Goal: Transaction & Acquisition: Obtain resource

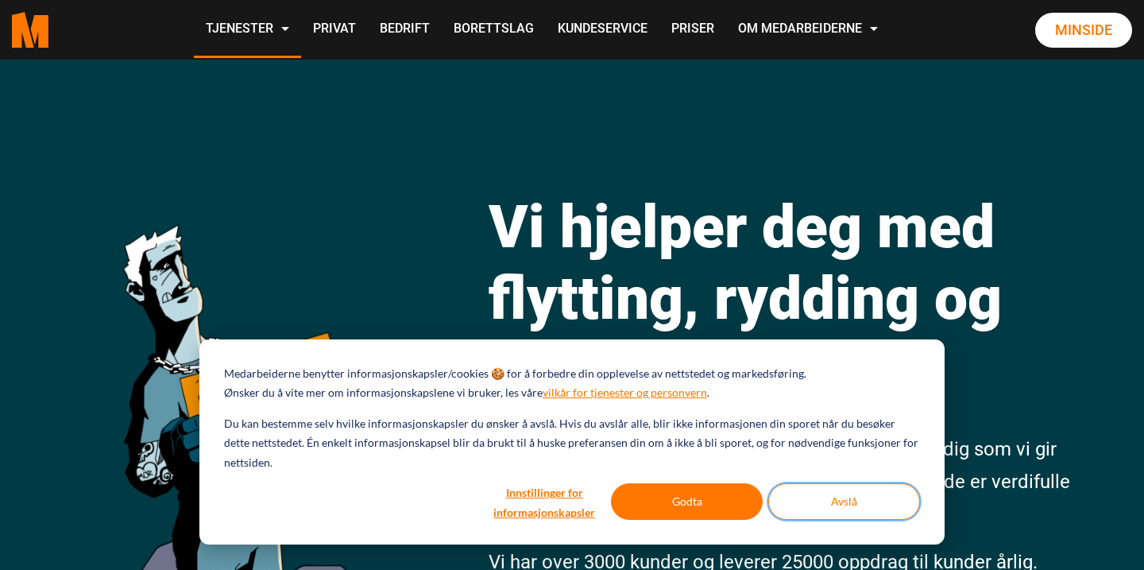
click at [884, 508] on button "Avslå" at bounding box center [844, 501] width 152 height 37
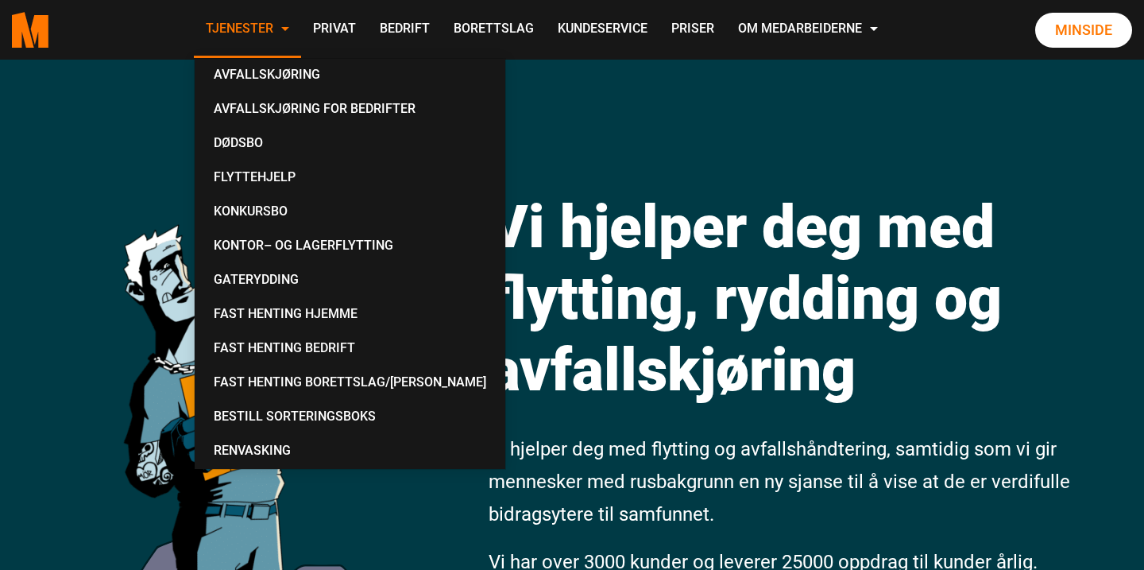
click at [286, 30] on span at bounding box center [285, 29] width 8 height 4
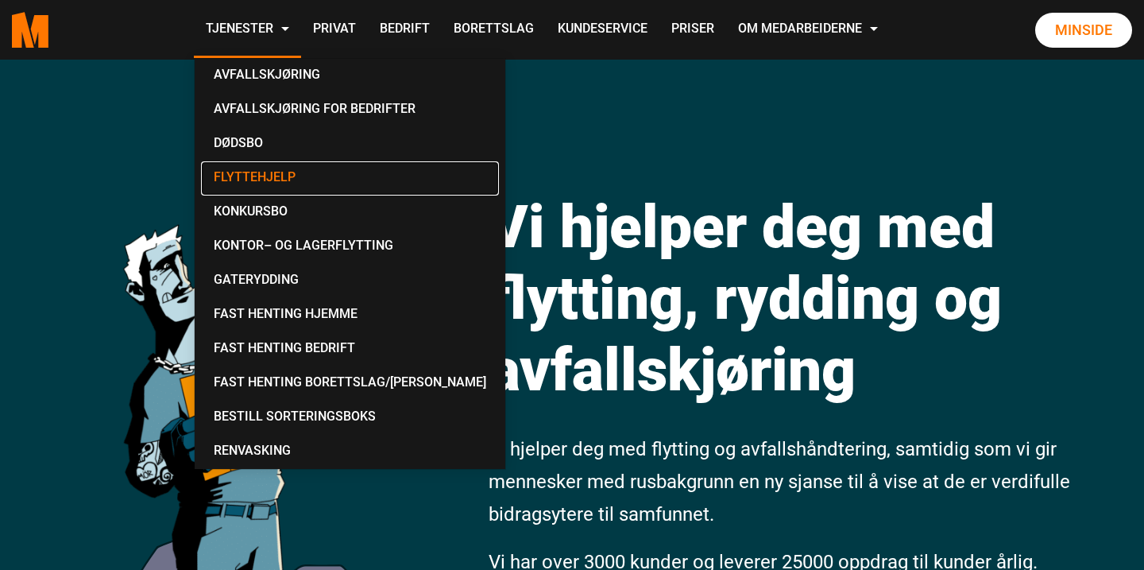
click at [280, 176] on link "Flyttehjelp" at bounding box center [350, 178] width 298 height 34
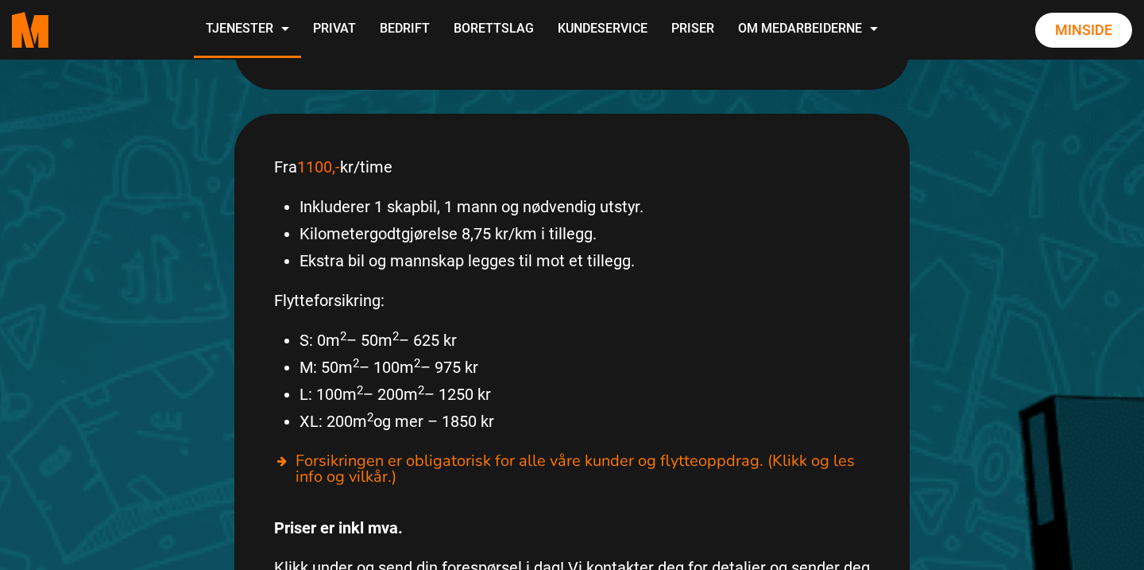
scroll to position [813, 0]
click at [635, 353] on li "M: 50m 2 – 100m 2 – 975 kr" at bounding box center [585, 366] width 570 height 27
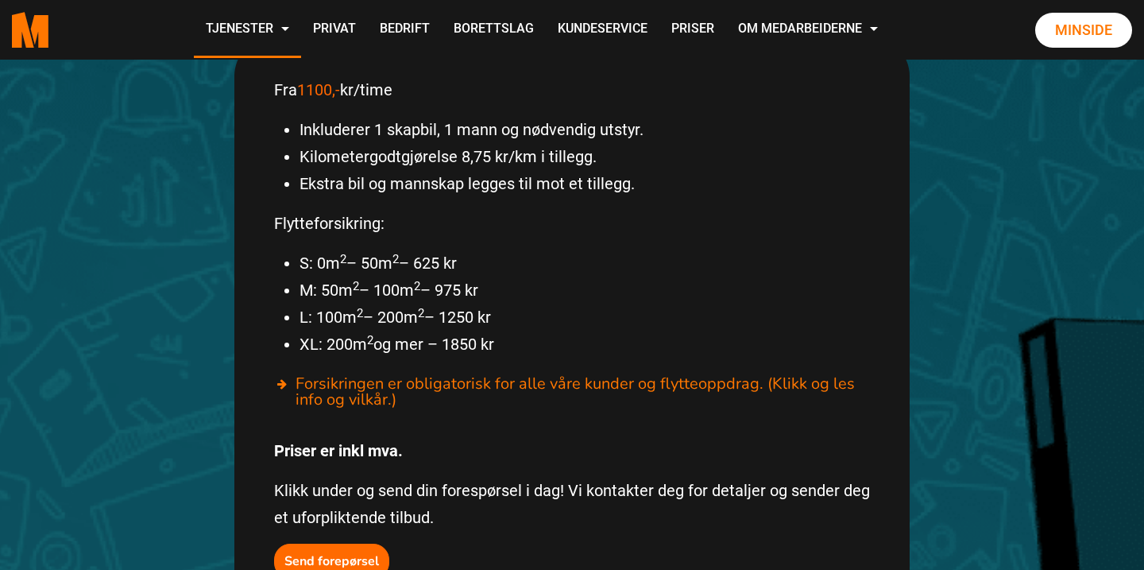
scroll to position [903, 0]
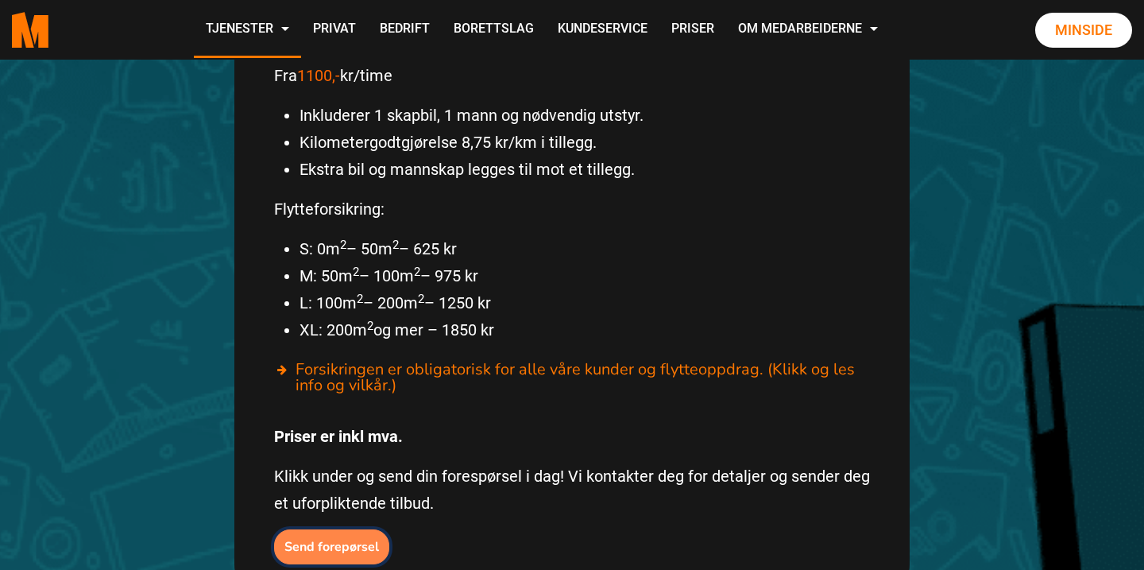
click at [342, 538] on b "Send forepørsel" at bounding box center [331, 546] width 95 height 17
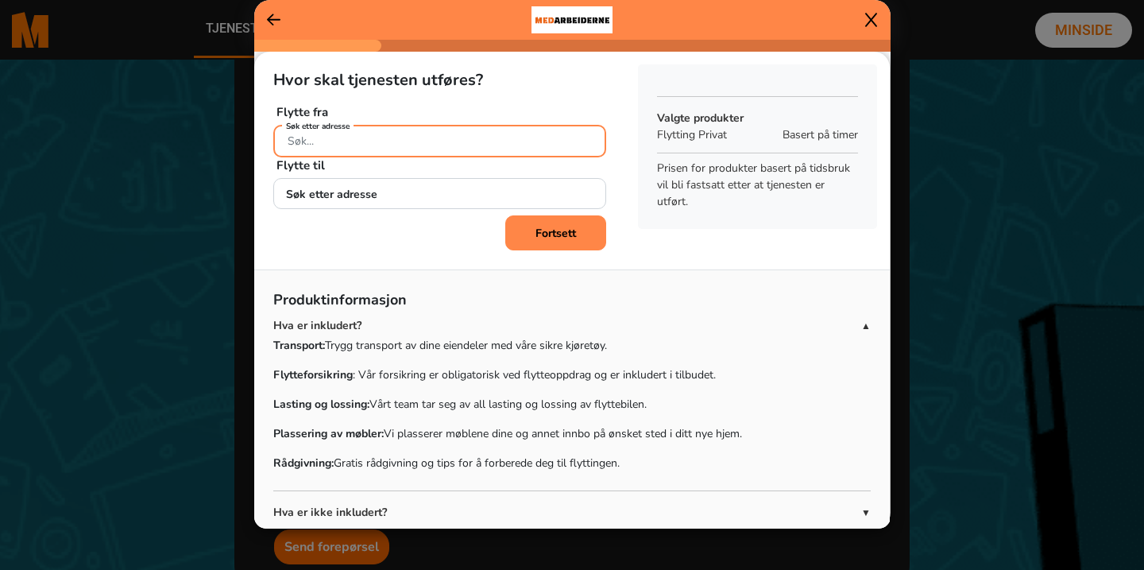
click at [441, 141] on input "Søk etter adresse" at bounding box center [439, 141] width 333 height 33
type input "[PERSON_NAME] Gate 10B"
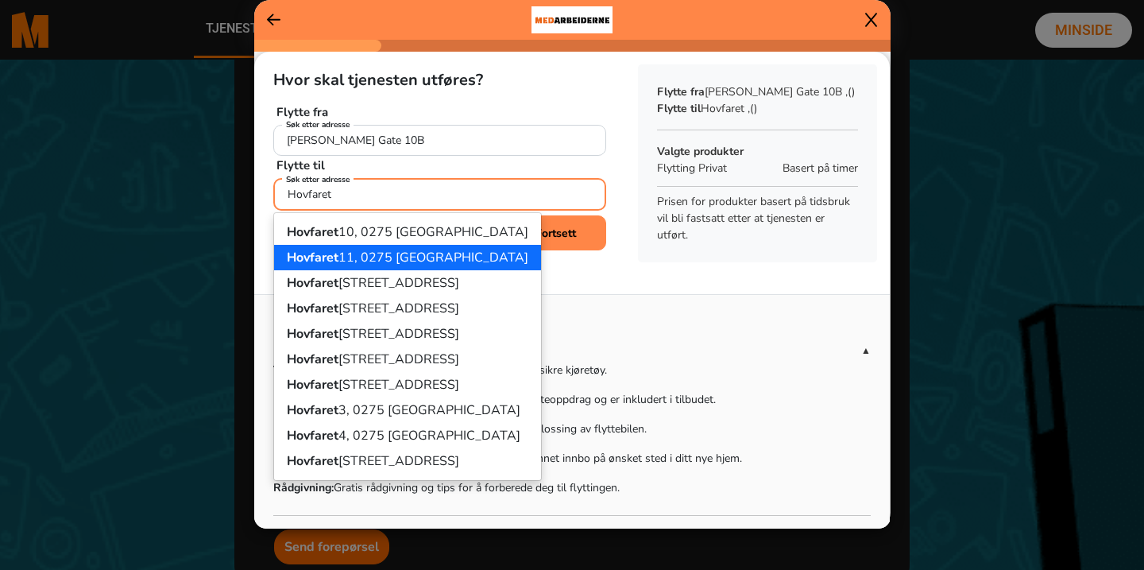
click at [407, 253] on ngb-highlight "[STREET_ADDRESS]" at bounding box center [408, 257] width 242 height 17
type input "[STREET_ADDRESS]"
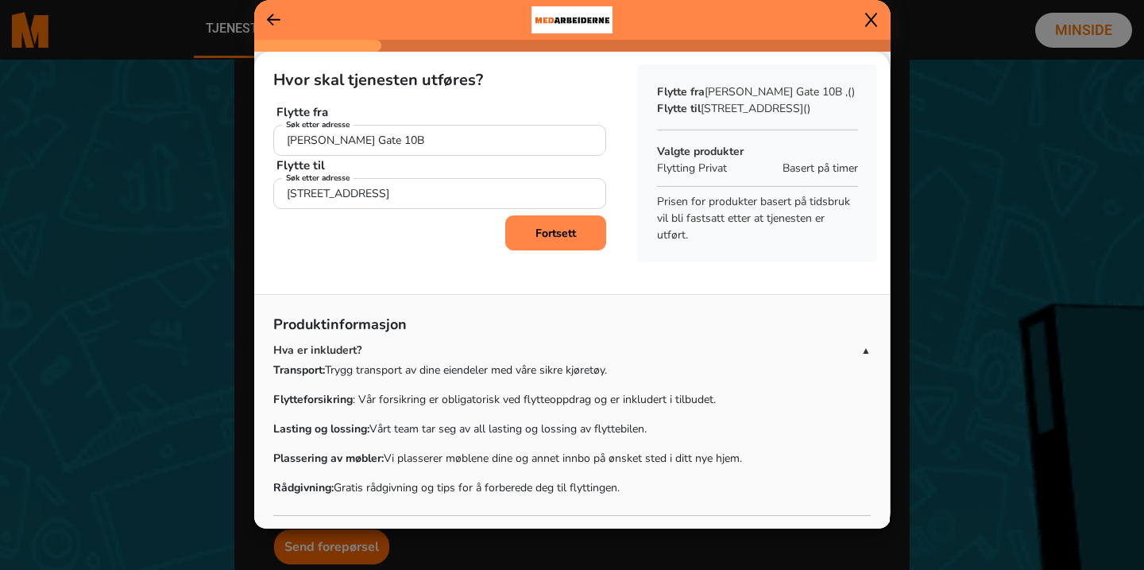
click at [560, 236] on b "Fortsett" at bounding box center [556, 233] width 41 height 15
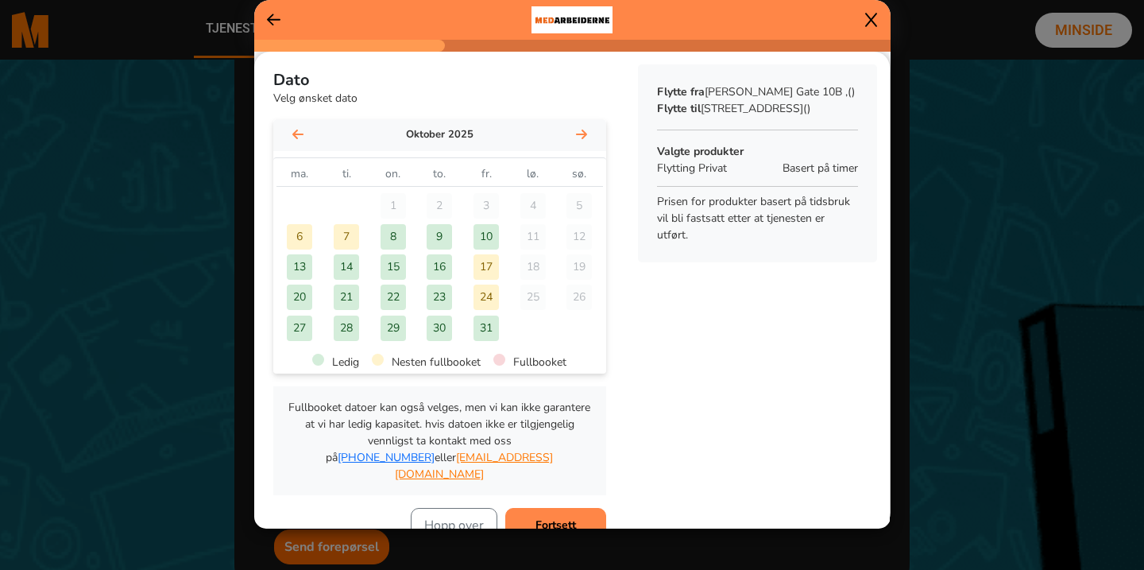
click at [400, 336] on div "29" at bounding box center [393, 327] width 25 height 25
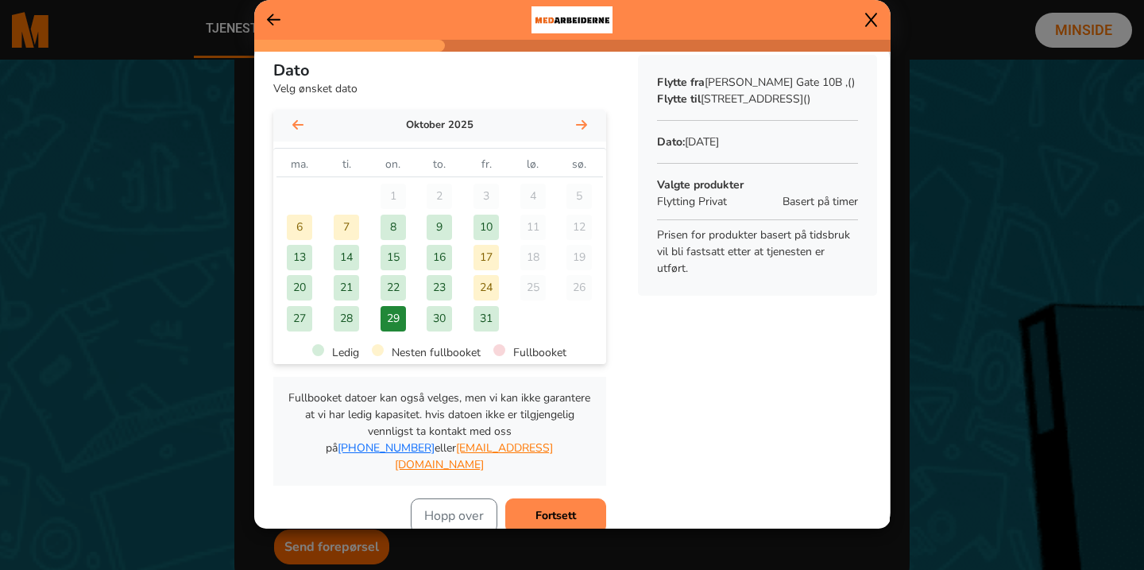
scroll to position [13, 0]
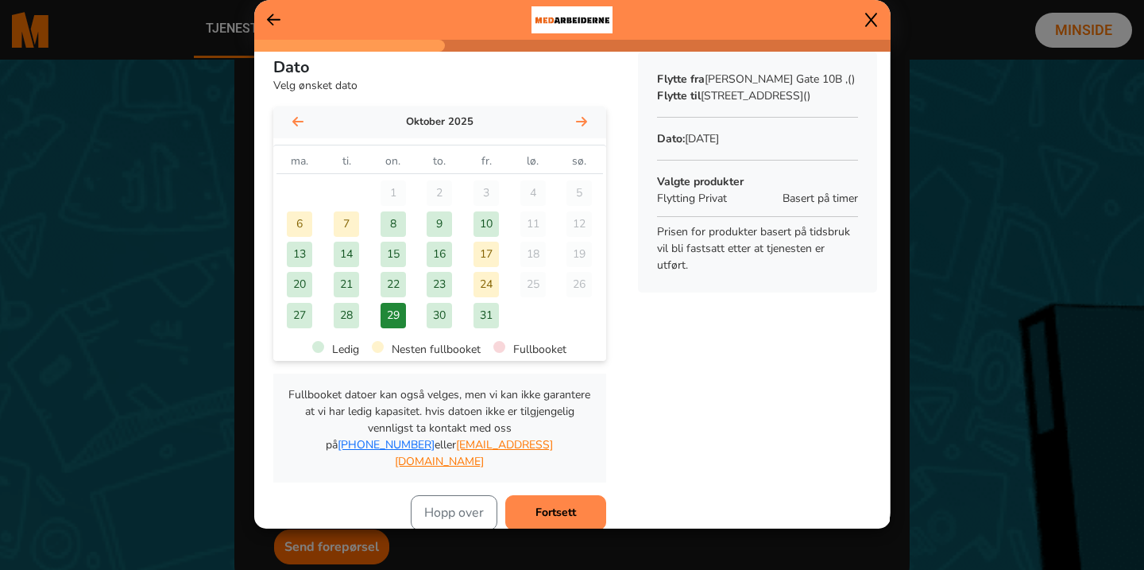
click at [571, 505] on b "Fortsett" at bounding box center [556, 512] width 41 height 15
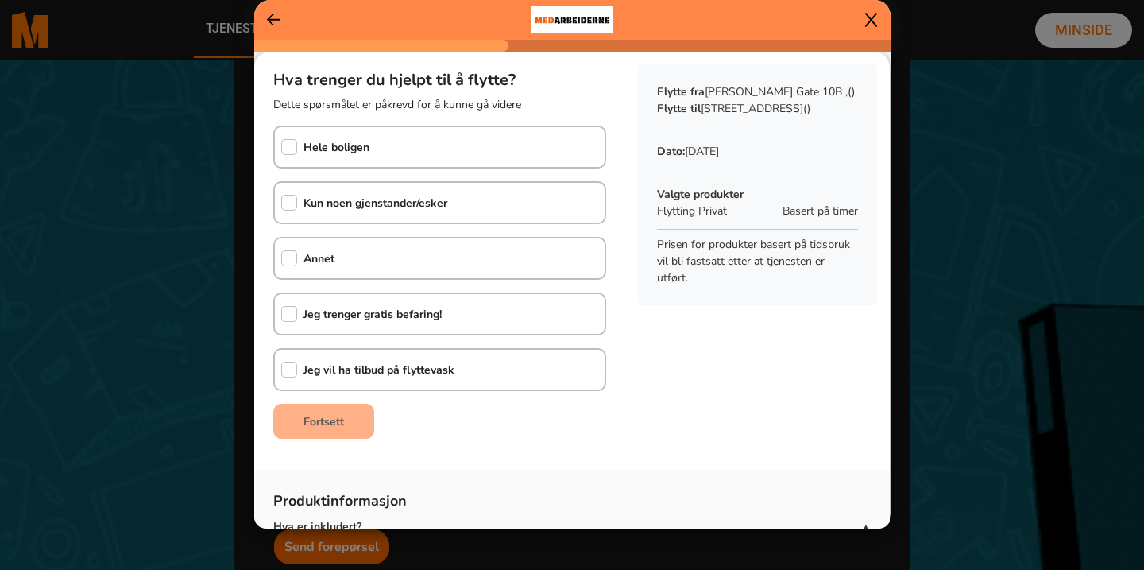
click at [323, 152] on b "Hele boligen" at bounding box center [337, 147] width 66 height 15
checkbox input "true"
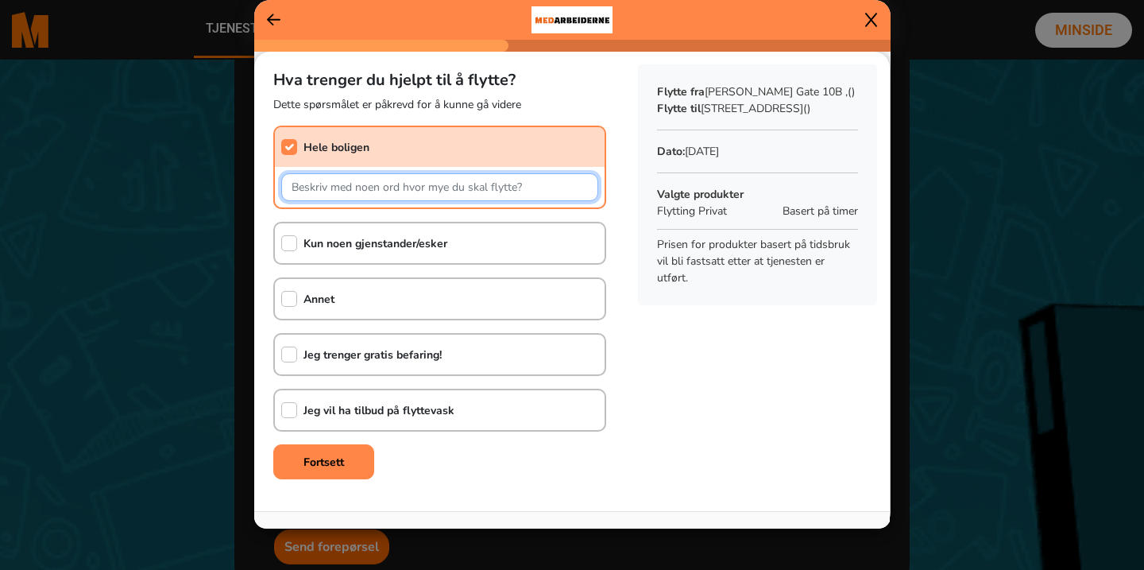
click at [360, 187] on input "text" at bounding box center [439, 187] width 317 height 28
click at [503, 187] on input "1-roms leilighet med sofa (2m lang), seng (150x200cm), tv-benk (150cm)" at bounding box center [439, 187] width 317 height 28
click at [505, 185] on input "1-roms leilighet med sofa (2m lang), seng (150x200cm), en letttv-benk (150cm)" at bounding box center [439, 187] width 317 height 28
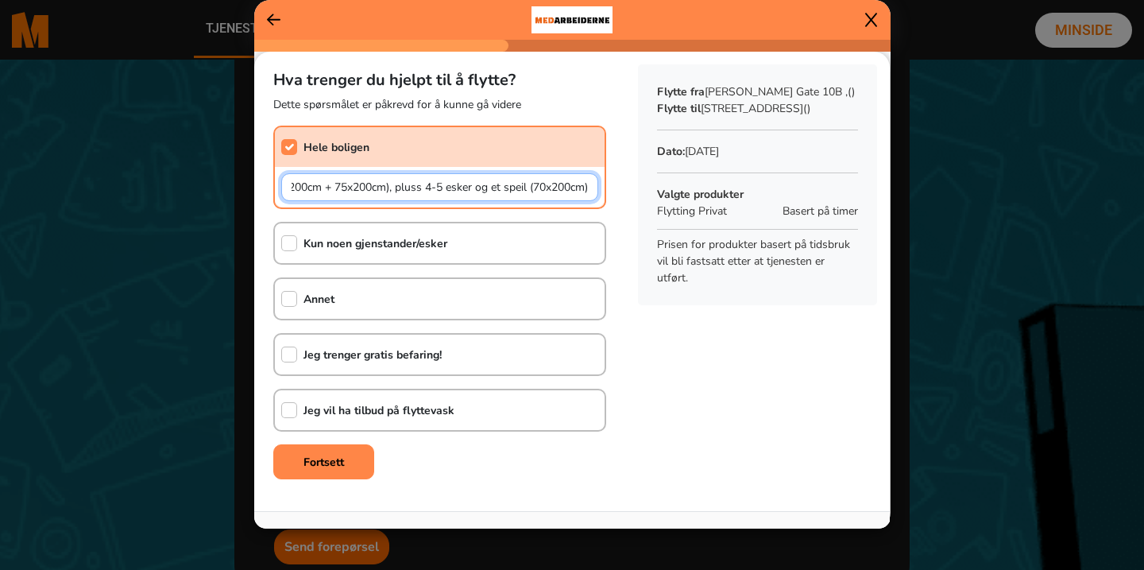
scroll to position [0, 475]
drag, startPoint x: 486, startPoint y: 187, endPoint x: 392, endPoint y: 186, distance: 93.8
click at [392, 186] on input "1-roms leilighet med sofa (2m lang), seng (150x200cm), en lett tv-benk (150cm),…" at bounding box center [439, 187] width 317 height 28
click at [496, 189] on input "1-roms leilighet med sofa (2m lang), seng (150x200cm), en lett tv-benk (150cm),…" at bounding box center [439, 187] width 317 height 28
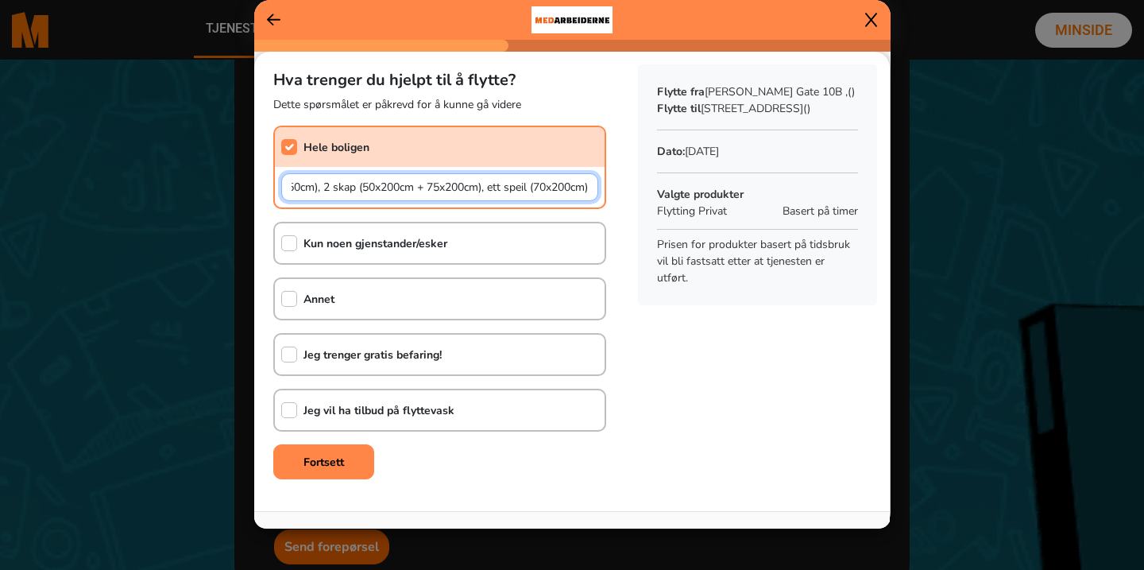
click at [594, 189] on input "1-roms leilighet med sofa (2m lang), seng (150x200cm), en lett tv-benk (150cm),…" at bounding box center [439, 187] width 317 height 28
click at [586, 184] on input "1-roms leilighet med sofa (2m lang), seng (150x200cm), en lett tv-benk (150cm),…" at bounding box center [439, 187] width 317 height 28
click at [582, 191] on input "1-roms leilighet med sofa (2m lang), seng (150x200cm), en lett tv-benk (150cm),…" at bounding box center [439, 187] width 317 height 28
paste input "comeback5"
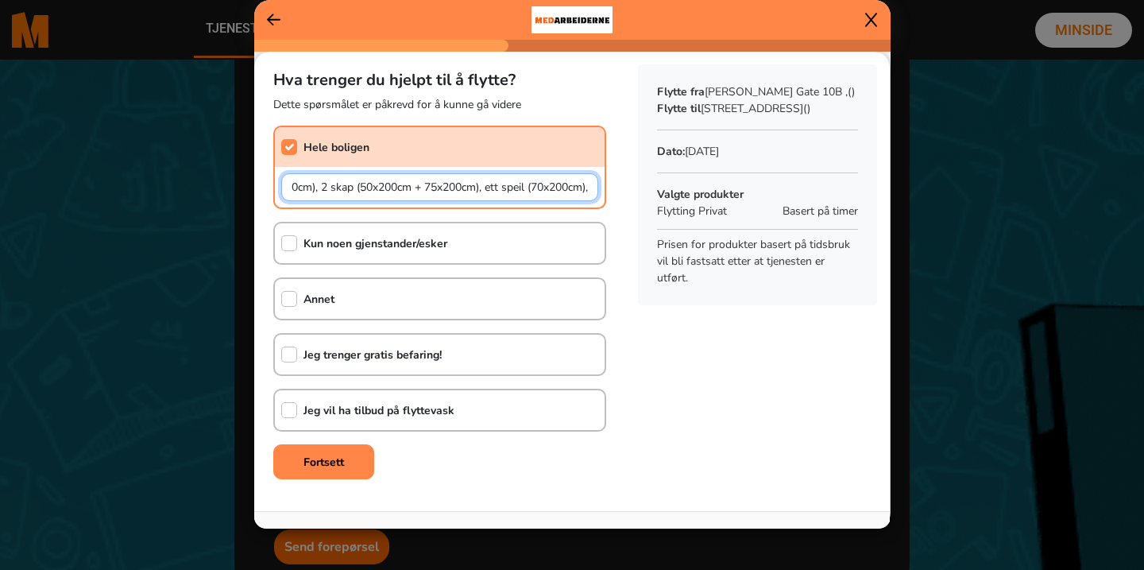
scroll to position [0, 389]
paste input "comeback5"
drag, startPoint x: 544, startPoint y: 190, endPoint x: 265, endPoint y: 184, distance: 279.7
click at [265, 184] on div "Hva trenger du hjelpt til å flytte? Dette spørsmålet er påkrevd for å kunne gå …" at bounding box center [439, 269] width 371 height 434
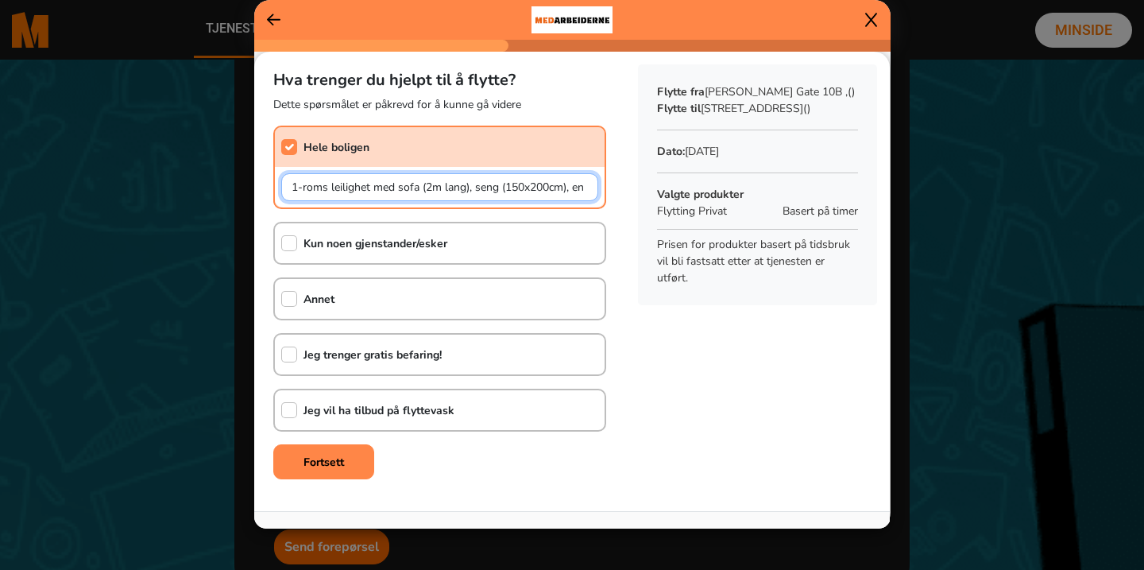
click at [405, 190] on input "1-roms leilighet med sofa (2m lang), seng (150x200cm), en lett tv-benk (150cm),…" at bounding box center [439, 187] width 317 height 28
click at [396, 185] on input "1-roms leilighet med sofa (2m lang), seng (150x200cm), en lett tv-benk (150cm),…" at bounding box center [439, 187] width 317 height 28
type input "1-roms leilighet, flyttelasset inneholder: 1 sofa (2m lang) med puff (80x80cm),…"
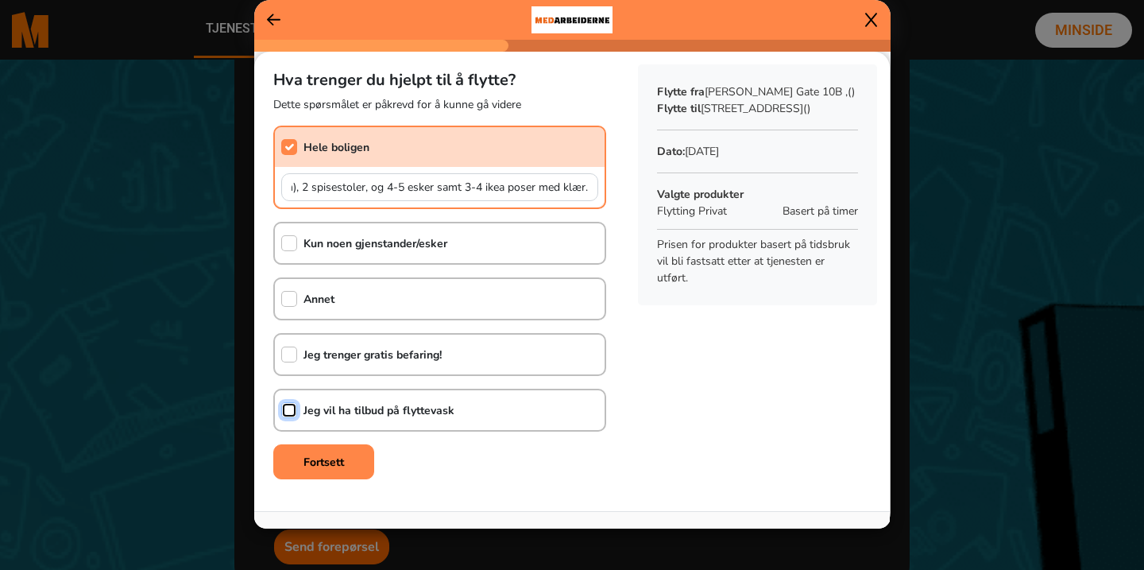
click at [295, 416] on input "checkbox" at bounding box center [289, 410] width 16 height 16
checkbox input "true"
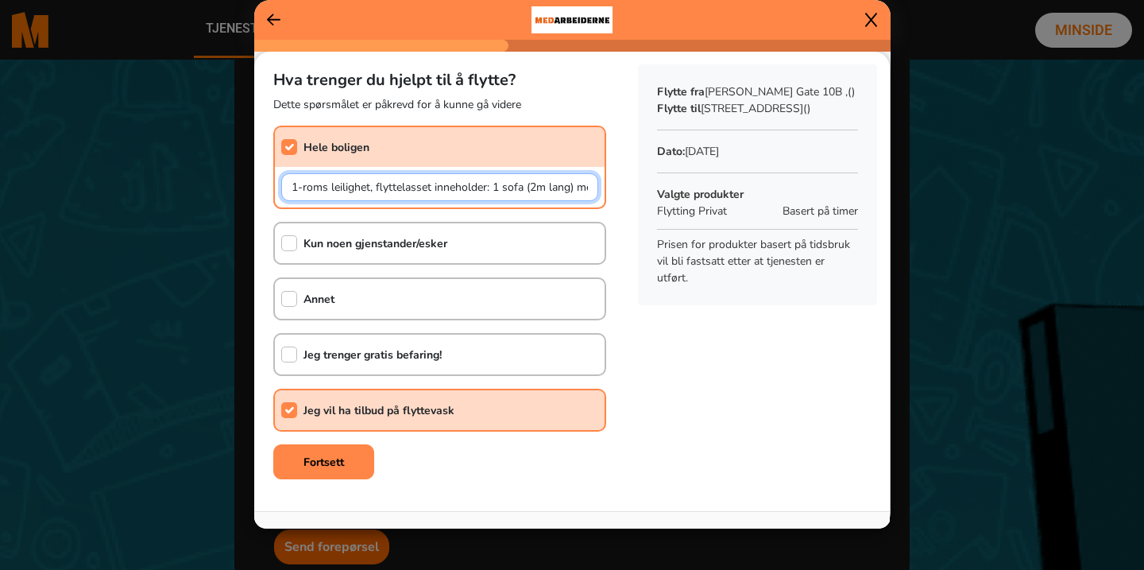
click at [371, 189] on input "1-roms leilighet, flyttelasset inneholder: 1 sofa (2m lang) med puff (80x80cm),…" at bounding box center [439, 187] width 317 height 28
drag, startPoint x: 537, startPoint y: 189, endPoint x: 627, endPoint y: 189, distance: 89.8
click at [627, 189] on div "Hva trenger du hjelpt til å flytte? Dette spørsmålet er påkrevd for å kunne gå …" at bounding box center [572, 272] width 636 height 440
click at [589, 189] on input "1-roms leilighet på 31m2, flyttelasset inneholder: 1 sofa (2m lang) med puff (8…" at bounding box center [439, 187] width 317 height 28
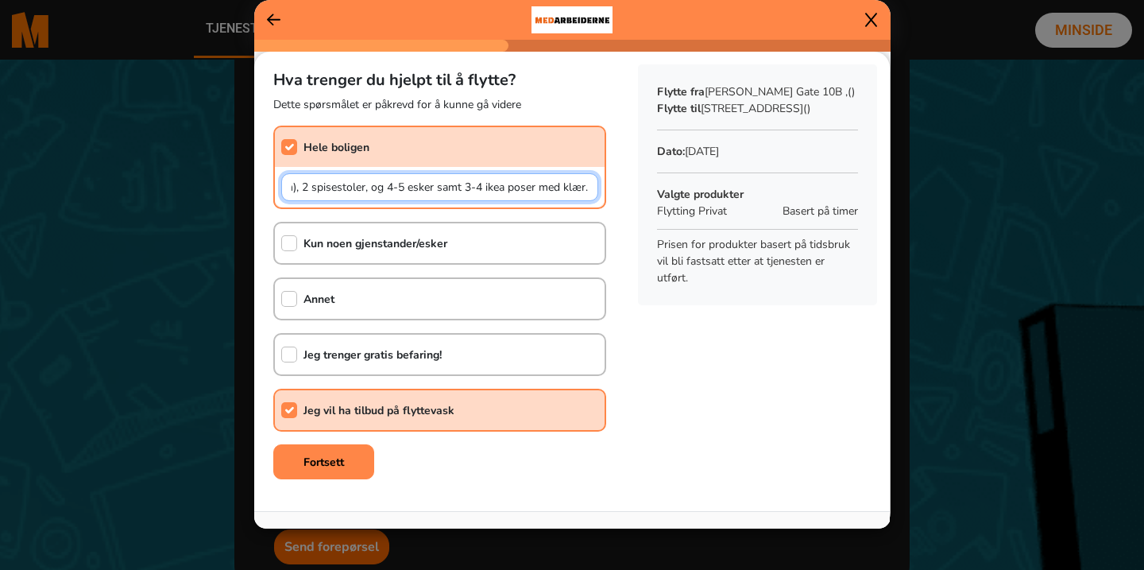
click at [577, 183] on input "1-roms leilighet på 31m2, flyttelasset inneholder: 1 sofa (2m lang) med puff (8…" at bounding box center [439, 187] width 317 height 28
click at [429, 189] on input "1-roms leilighet på 31m2, flyttelasset inneholder: 1 sofa (2m lang) med puff (8…" at bounding box center [439, 187] width 317 height 28
type input "1-roms leilighet på 31m2, flyttelasset inneholder: 1 sofa (2m lang) med puff (8…"
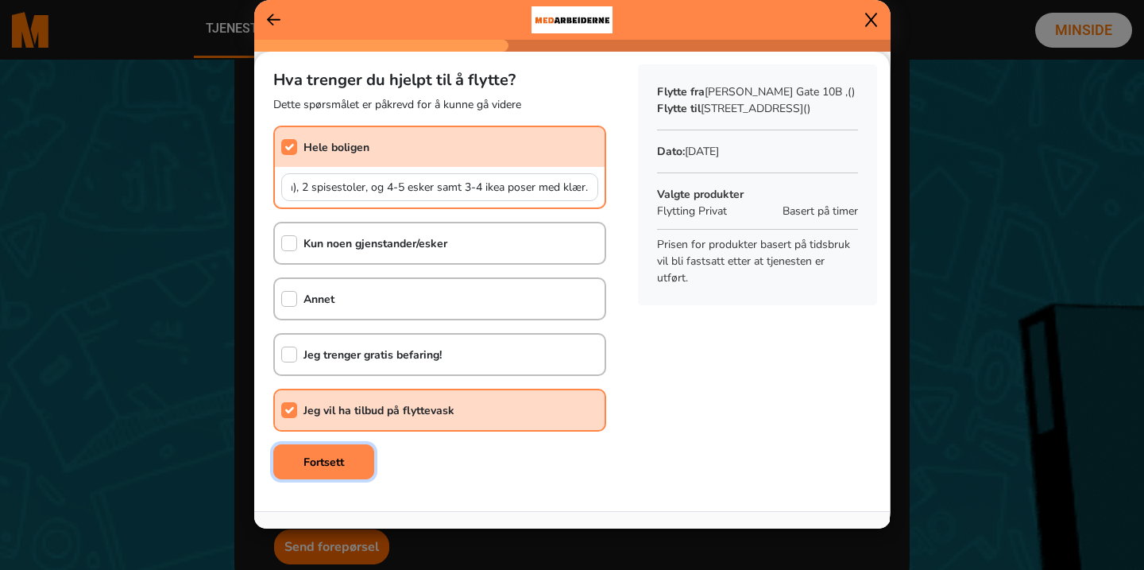
scroll to position [0, 0]
click at [348, 458] on button "Fortsett" at bounding box center [323, 461] width 101 height 35
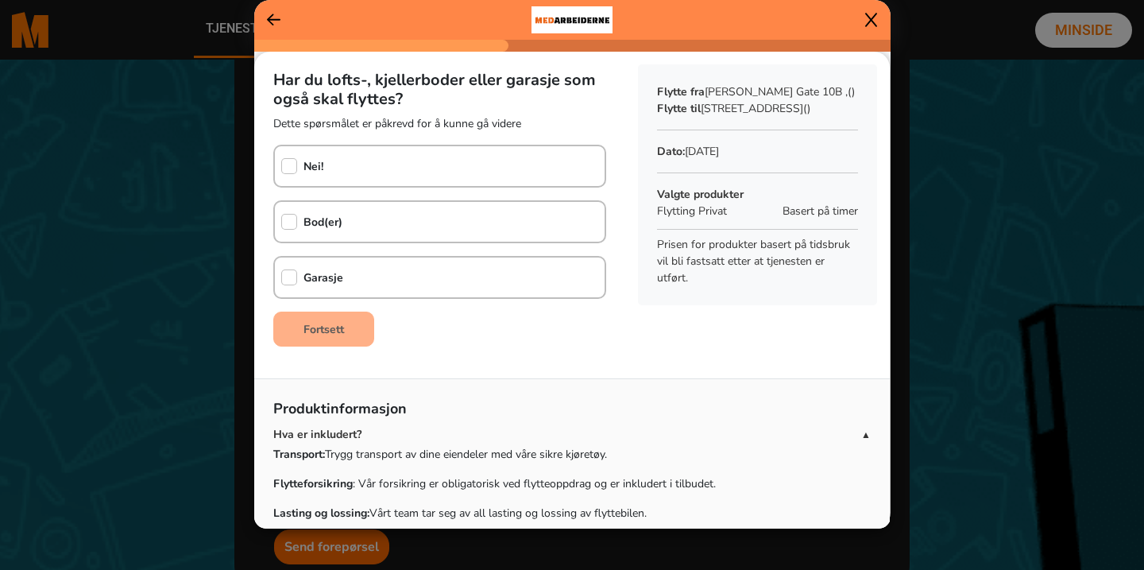
click at [377, 170] on div "Nei!" at bounding box center [439, 166] width 333 height 43
checkbox input "true"
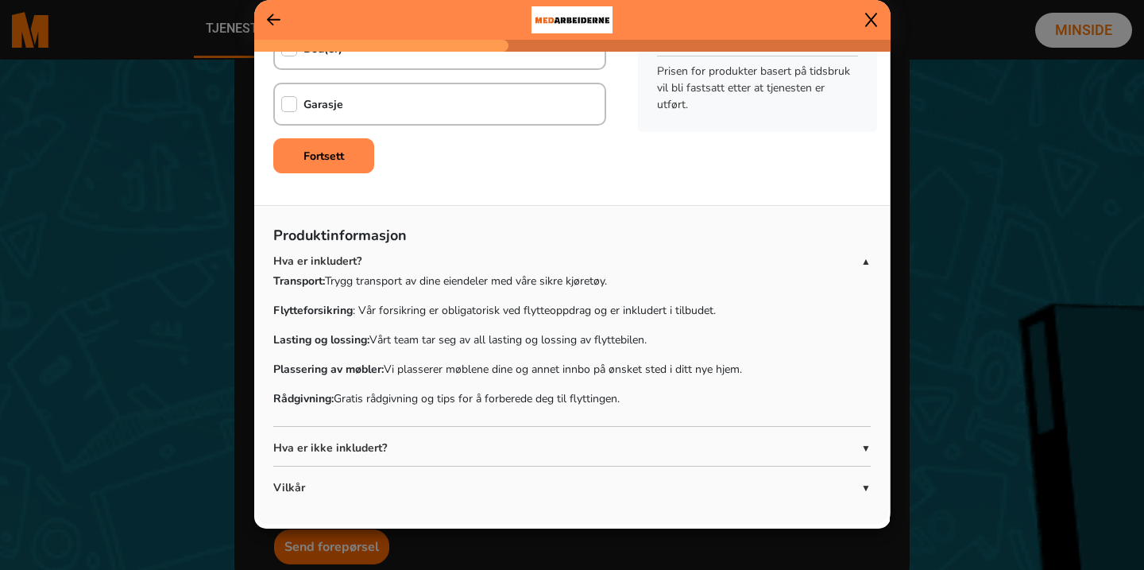
scroll to position [175, 0]
click at [395, 438] on p "Hva er ikke inkludert?" at bounding box center [567, 446] width 588 height 17
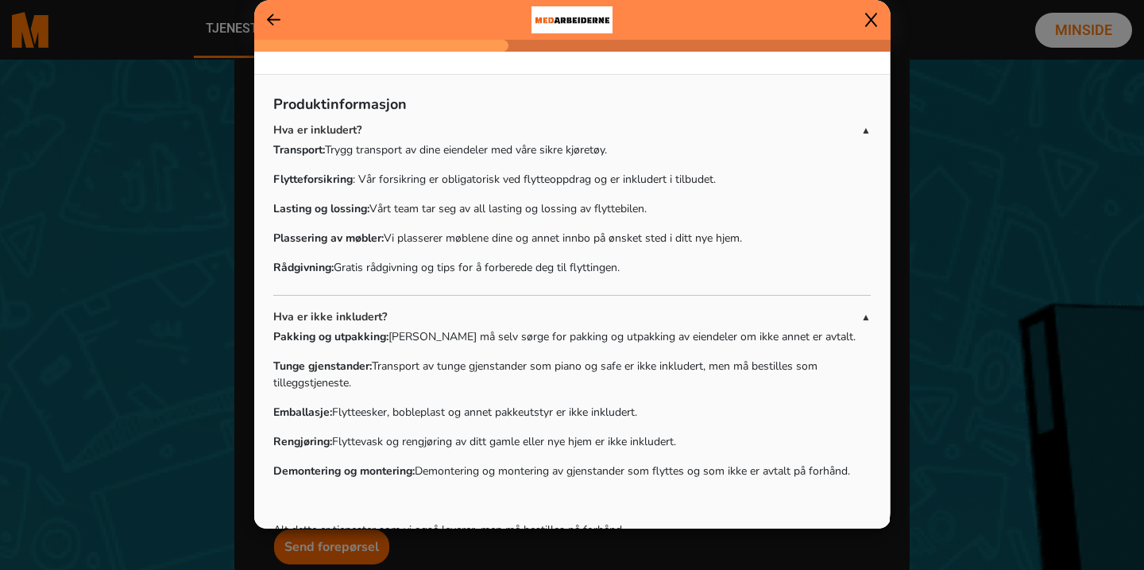
scroll to position [292, 0]
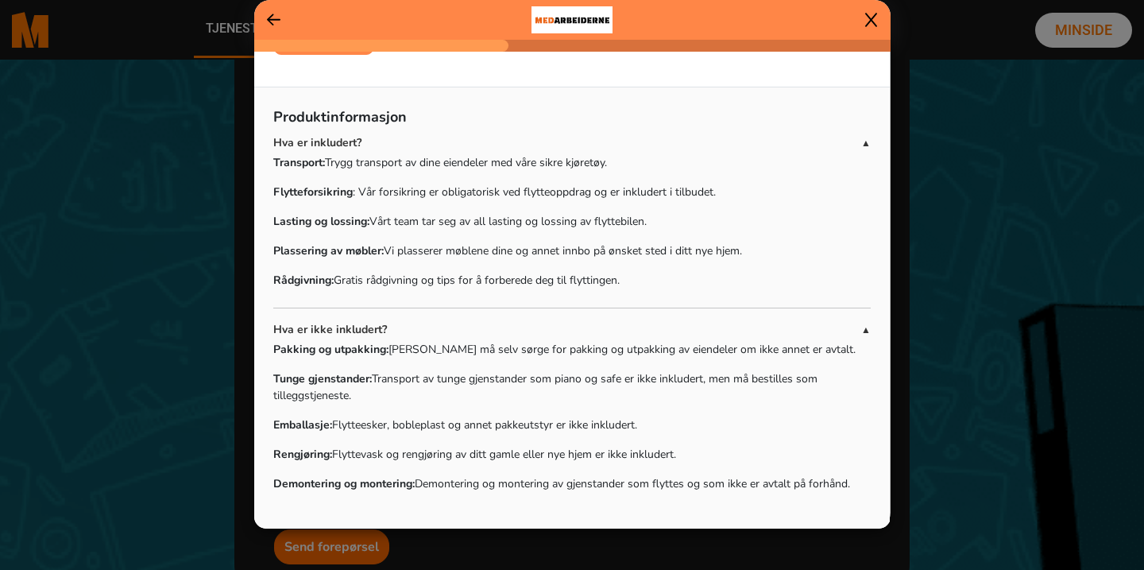
click at [410, 332] on p "Hva er ikke inkludert?" at bounding box center [567, 329] width 588 height 17
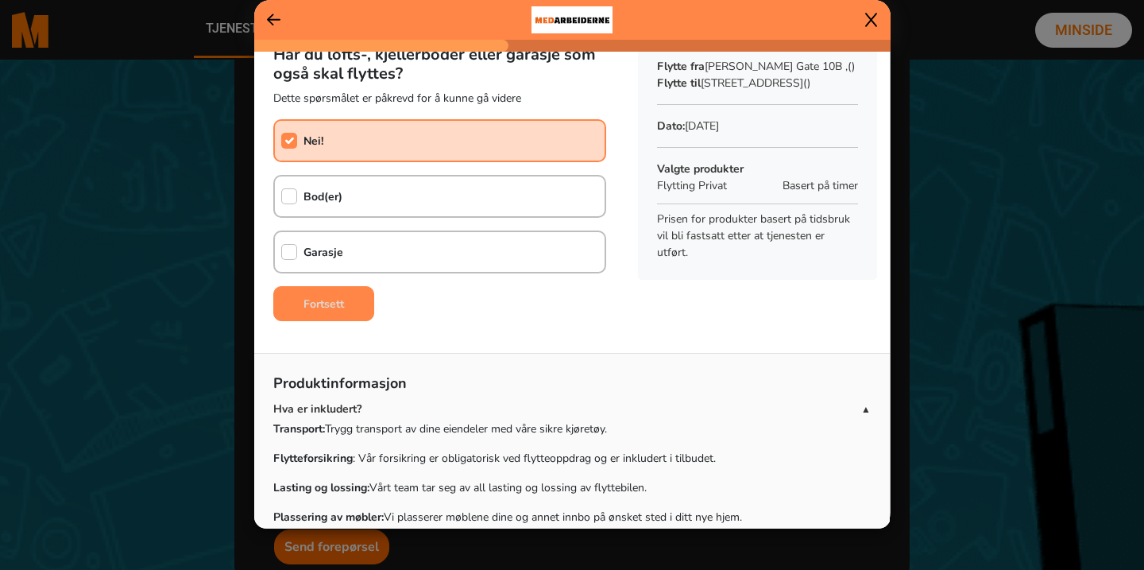
scroll to position [0, 0]
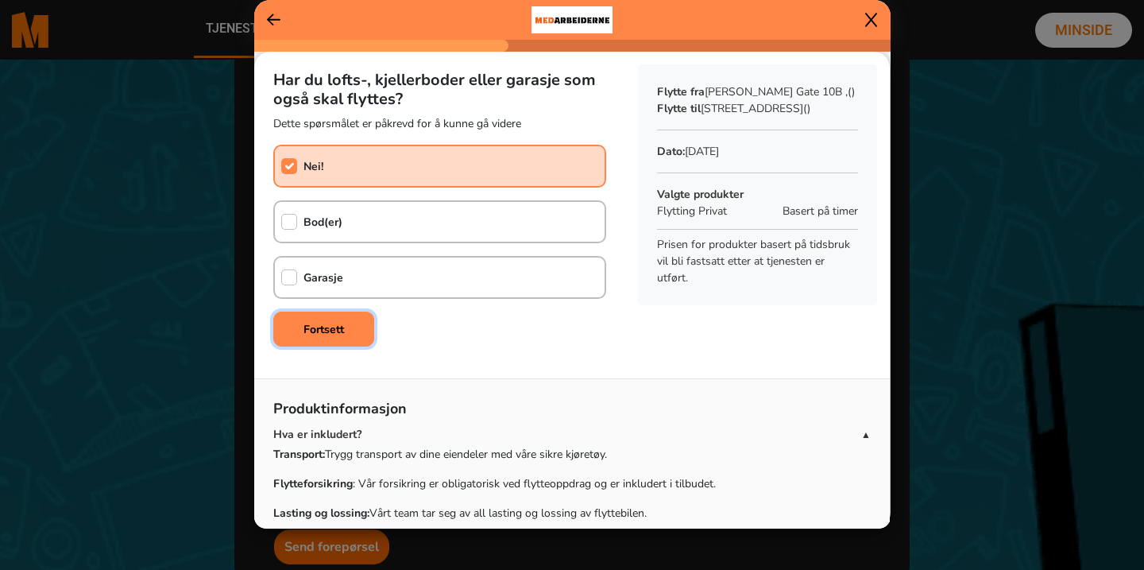
click at [366, 328] on button "Fortsett" at bounding box center [323, 328] width 101 height 35
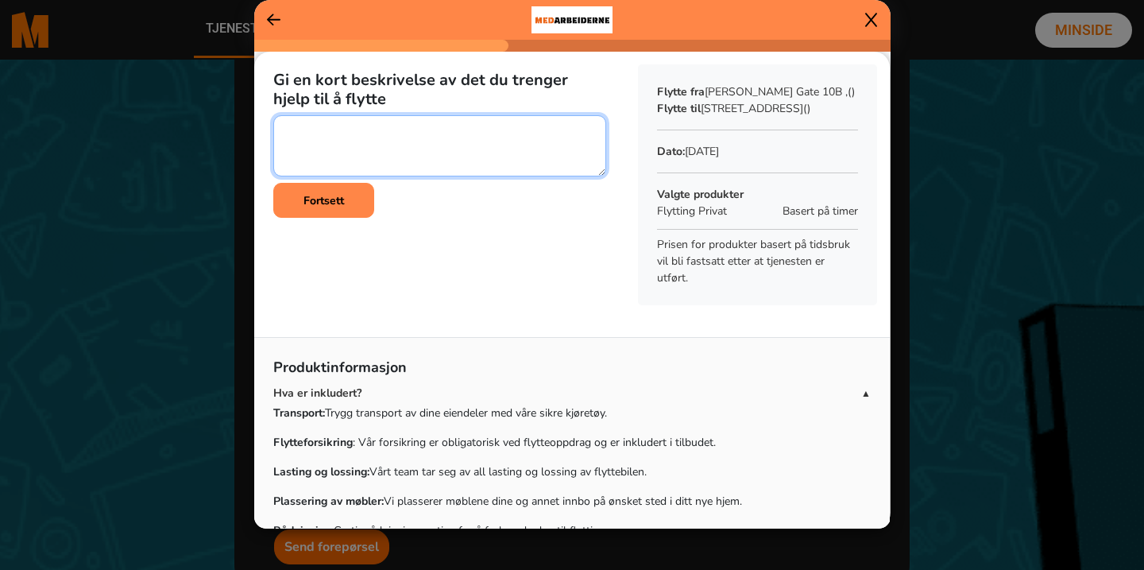
click at [420, 150] on textarea at bounding box center [439, 145] width 333 height 61
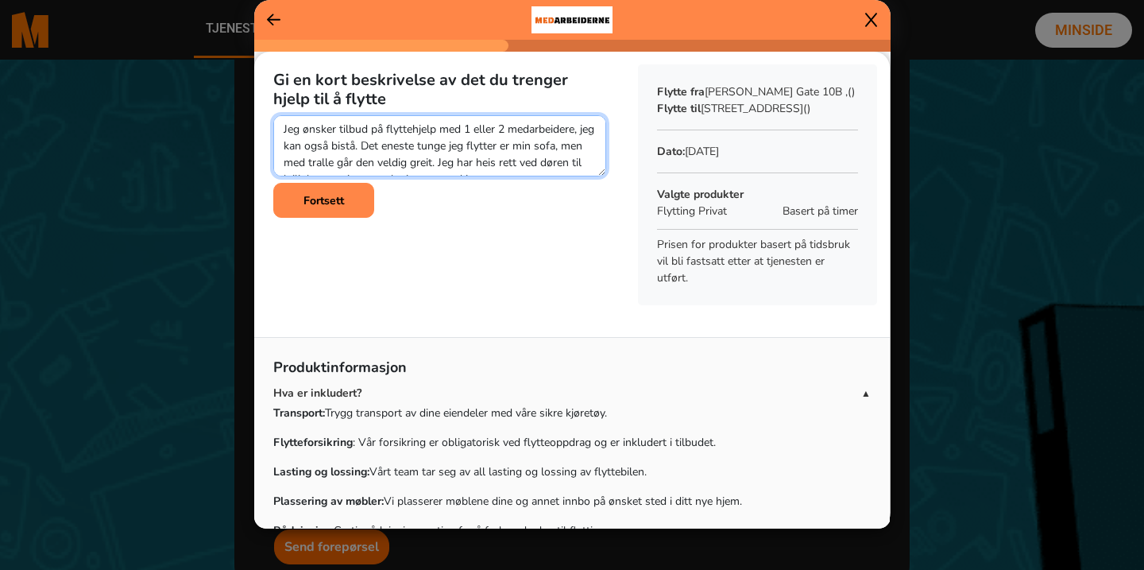
click at [373, 148] on textarea at bounding box center [439, 145] width 333 height 61
drag, startPoint x: 461, startPoint y: 160, endPoint x: 458, endPoint y: 191, distance: 30.4
click at [458, 191] on div "Gi en kort beskrivelse av det du trenger hjelp til å flytte Fortsett" at bounding box center [439, 138] width 371 height 172
click at [486, 166] on textarea at bounding box center [439, 145] width 333 height 61
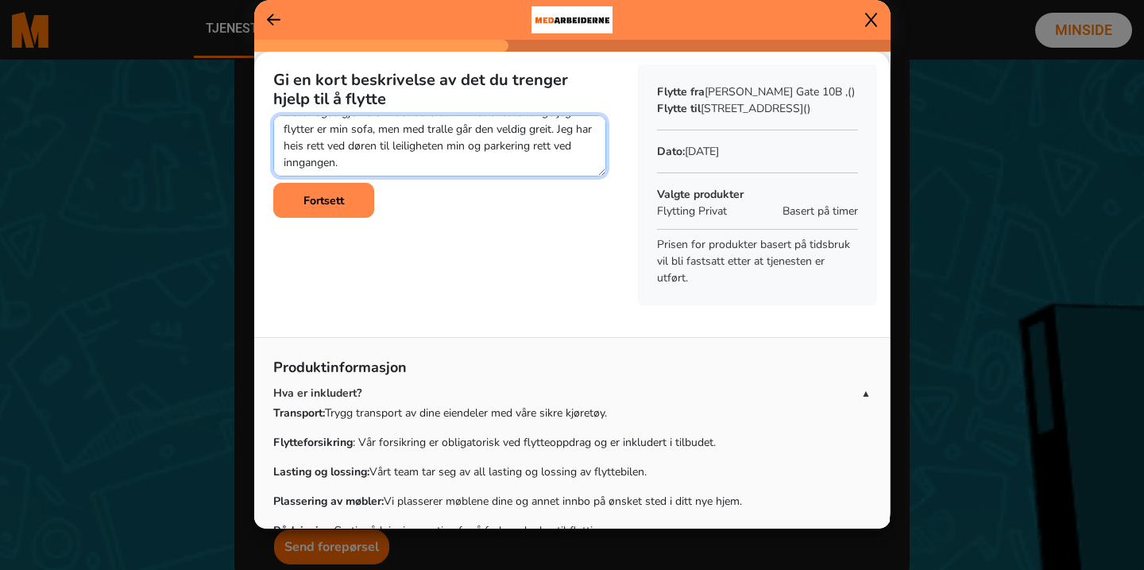
click at [522, 163] on textarea at bounding box center [439, 145] width 333 height 61
click at [591, 130] on textarea at bounding box center [439, 145] width 333 height 61
click at [590, 130] on textarea at bounding box center [439, 145] width 333 height 61
click at [584, 130] on textarea at bounding box center [439, 145] width 333 height 61
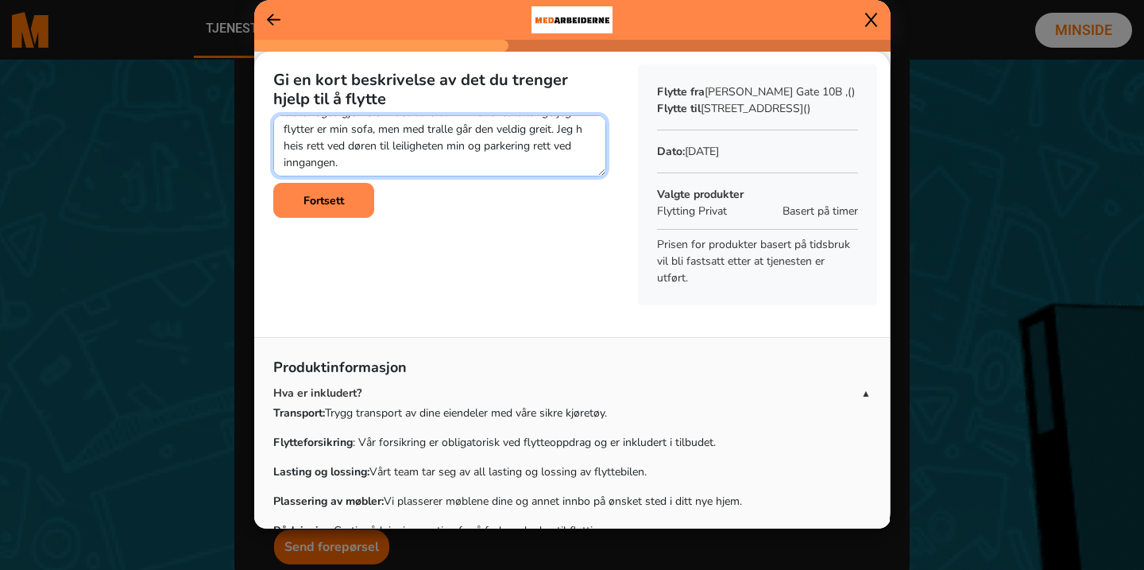
drag, startPoint x: 560, startPoint y: 130, endPoint x: 597, endPoint y: 131, distance: 37.4
click at [597, 131] on textarea at bounding box center [439, 145] width 333 height 61
click at [426, 145] on textarea at bounding box center [439, 145] width 333 height 61
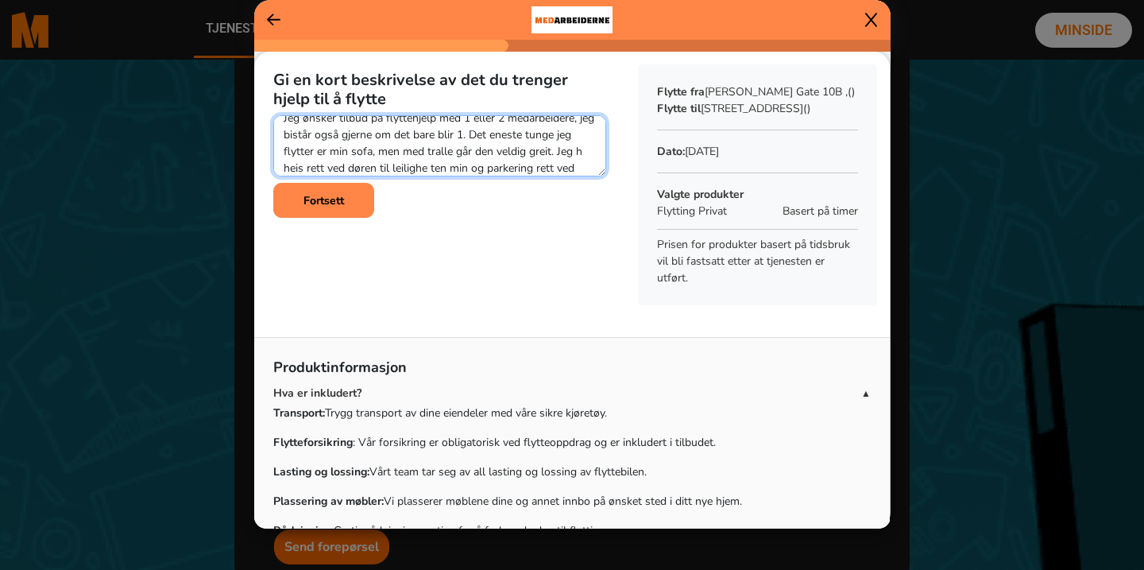
click at [544, 156] on textarea at bounding box center [439, 145] width 333 height 61
drag, startPoint x: 547, startPoint y: 171, endPoint x: 468, endPoint y: 164, distance: 79.7
click at [547, 172] on textarea at bounding box center [439, 145] width 333 height 61
click at [575, 148] on textarea at bounding box center [439, 145] width 333 height 61
click at [507, 145] on textarea at bounding box center [439, 145] width 333 height 61
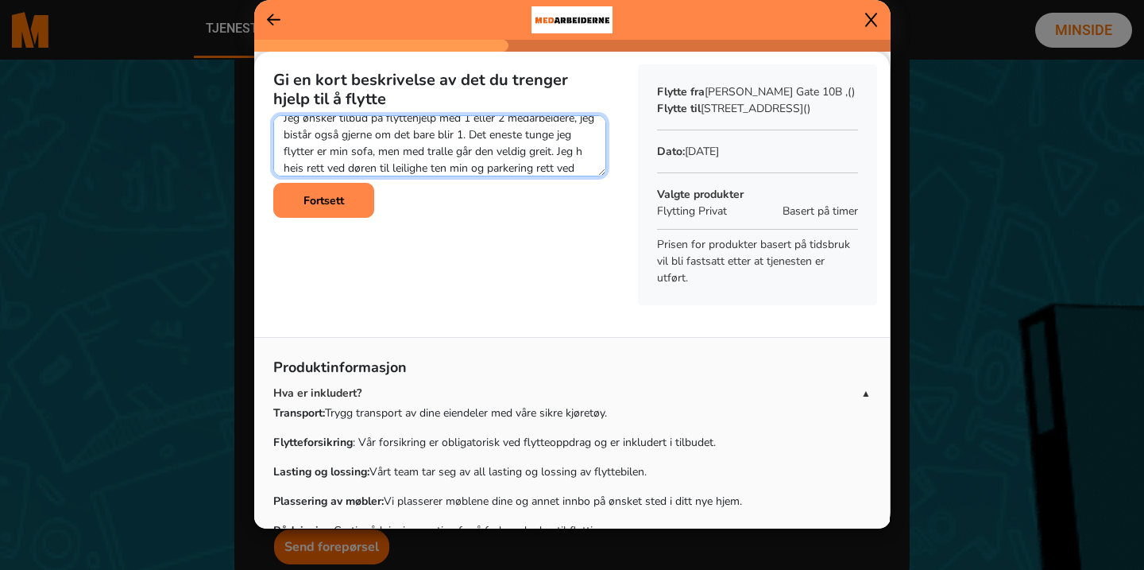
click at [585, 151] on textarea at bounding box center [439, 145] width 333 height 61
click at [430, 166] on textarea at bounding box center [439, 145] width 333 height 61
click at [586, 168] on textarea at bounding box center [439, 145] width 333 height 61
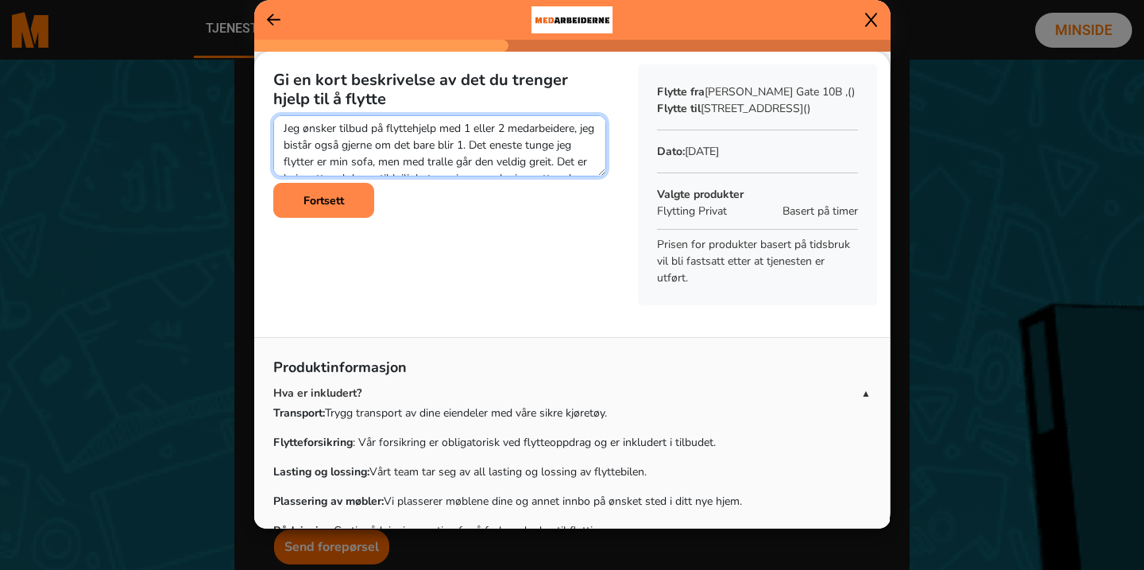
scroll to position [0, 0]
click at [303, 147] on textarea at bounding box center [439, 145] width 333 height 61
drag, startPoint x: 451, startPoint y: 145, endPoint x: 475, endPoint y: 147, distance: 23.9
click at [475, 147] on textarea at bounding box center [439, 145] width 333 height 61
click at [486, 143] on textarea at bounding box center [439, 145] width 333 height 61
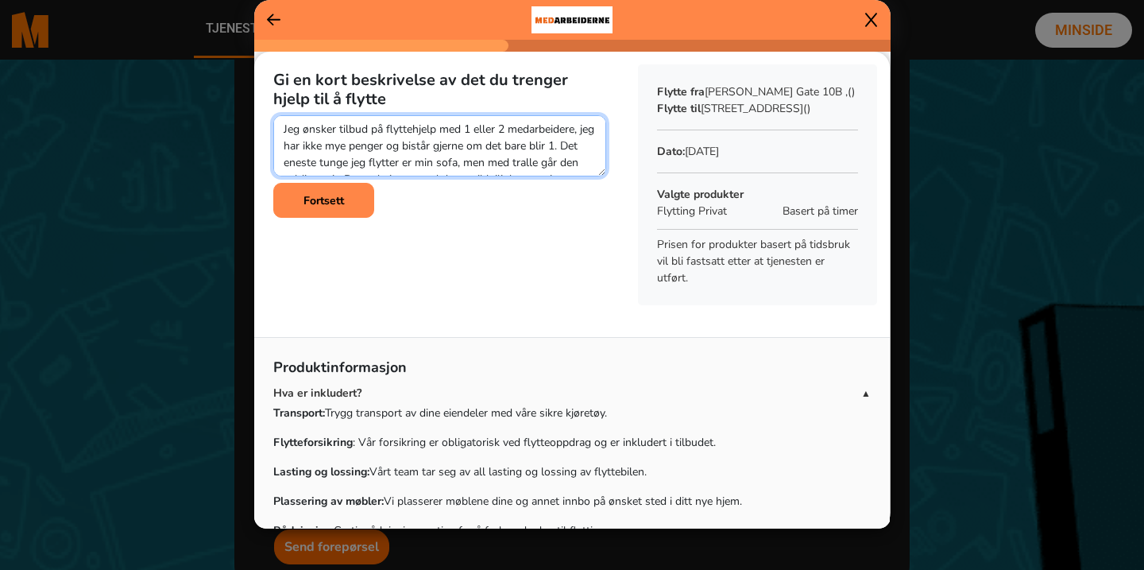
click at [575, 145] on textarea at bounding box center [439, 145] width 333 height 61
click at [346, 160] on textarea at bounding box center [439, 145] width 333 height 61
drag, startPoint x: 283, startPoint y: 145, endPoint x: 426, endPoint y: 144, distance: 143.0
click at [426, 144] on textarea at bounding box center [439, 145] width 333 height 61
click at [524, 149] on textarea at bounding box center [439, 145] width 333 height 61
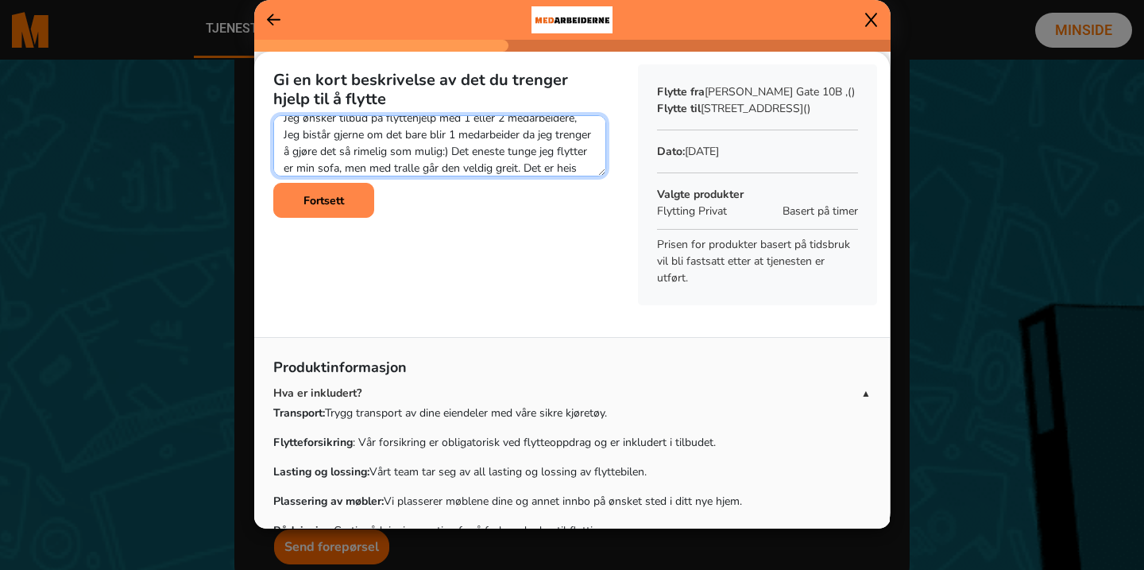
scroll to position [50, 0]
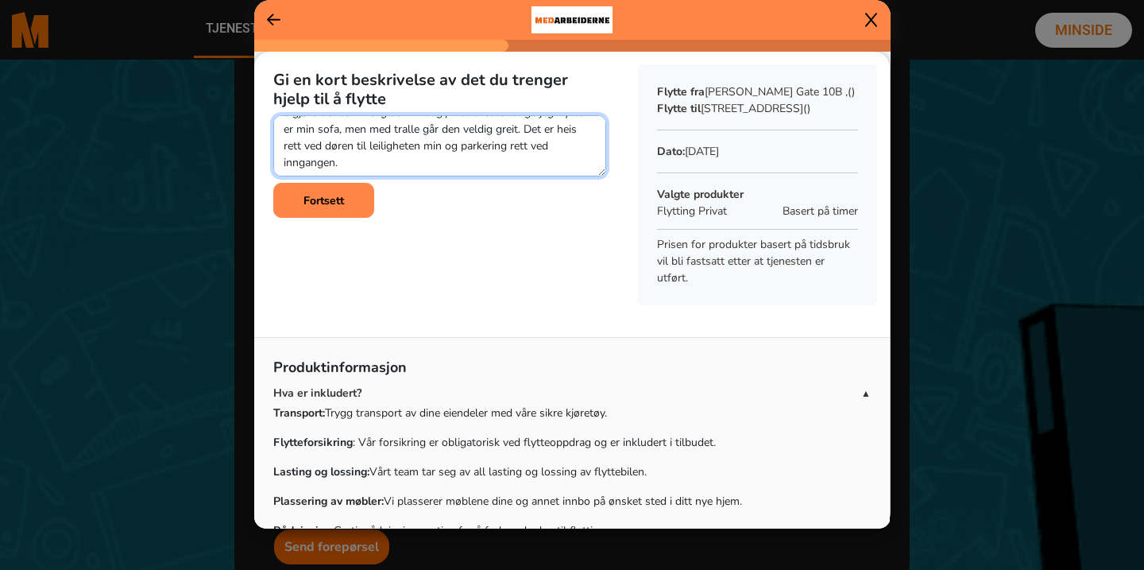
click at [393, 127] on textarea at bounding box center [439, 145] width 333 height 61
click at [412, 165] on textarea at bounding box center [439, 145] width 333 height 61
click at [327, 144] on textarea at bounding box center [439, 145] width 333 height 61
drag, startPoint x: 347, startPoint y: 149, endPoint x: 390, endPoint y: 150, distance: 42.9
click at [390, 150] on textarea at bounding box center [439, 145] width 333 height 61
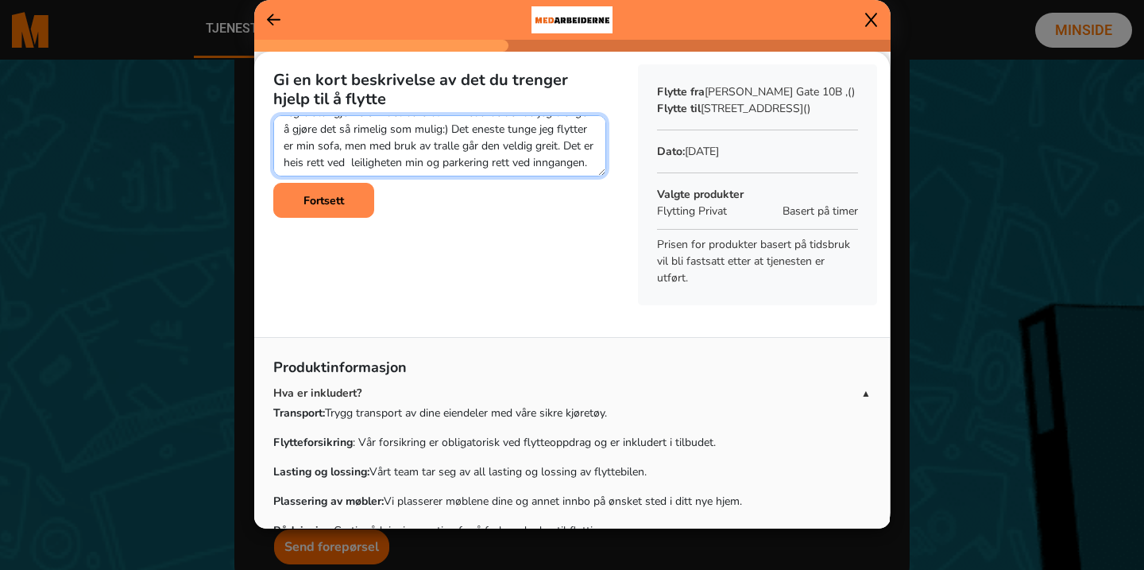
scroll to position [33, 0]
click at [500, 165] on textarea at bounding box center [439, 145] width 333 height 61
click at [594, 170] on textarea at bounding box center [439, 145] width 333 height 61
click at [587, 164] on textarea at bounding box center [439, 145] width 333 height 61
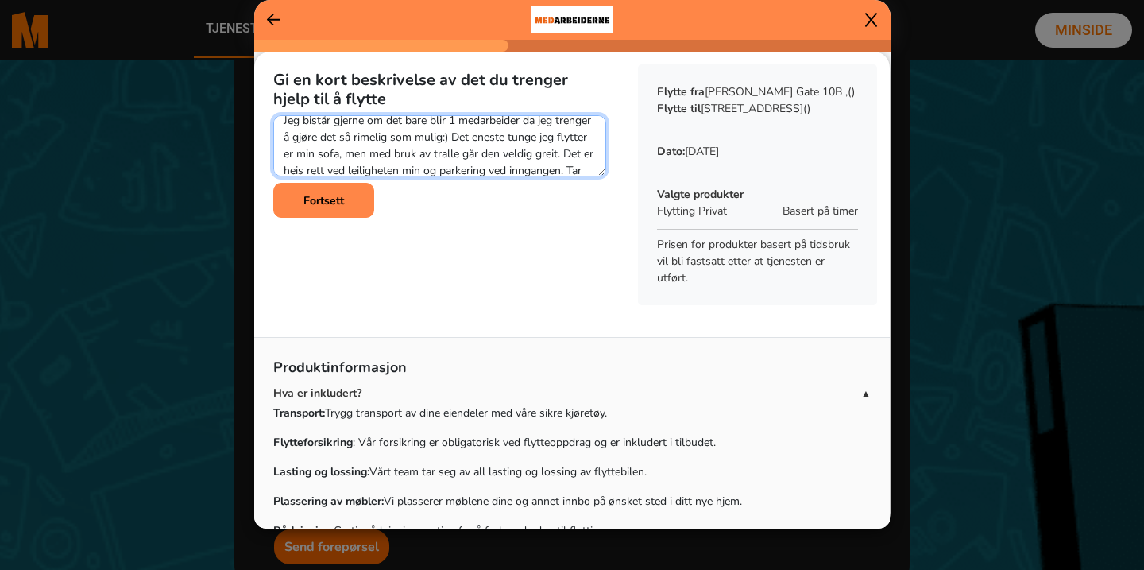
scroll to position [50, 0]
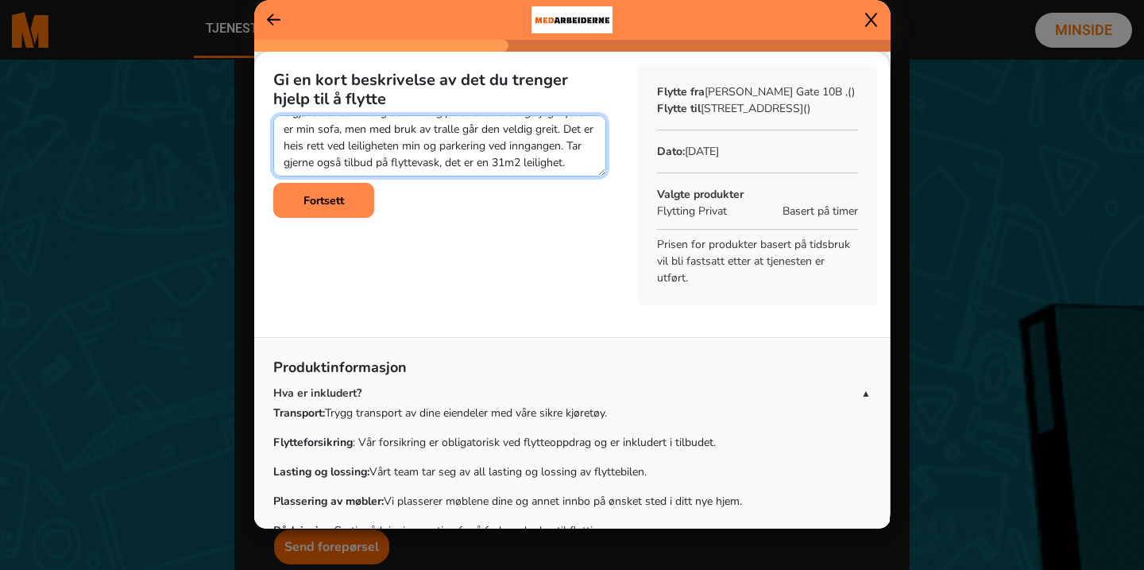
click at [493, 164] on textarea at bounding box center [439, 145] width 333 height 61
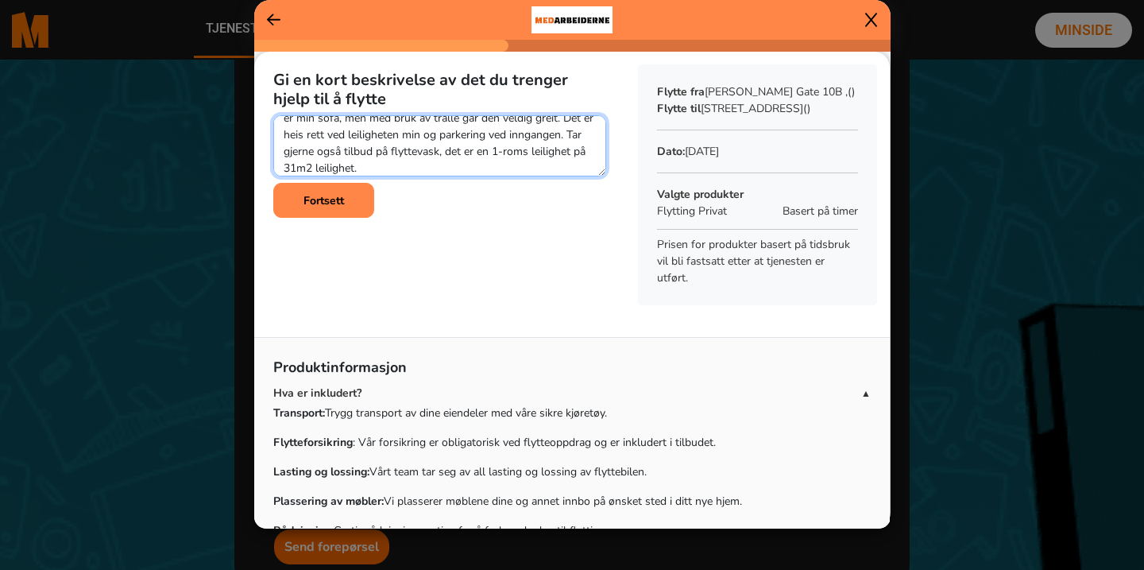
click at [464, 164] on textarea at bounding box center [439, 145] width 333 height 61
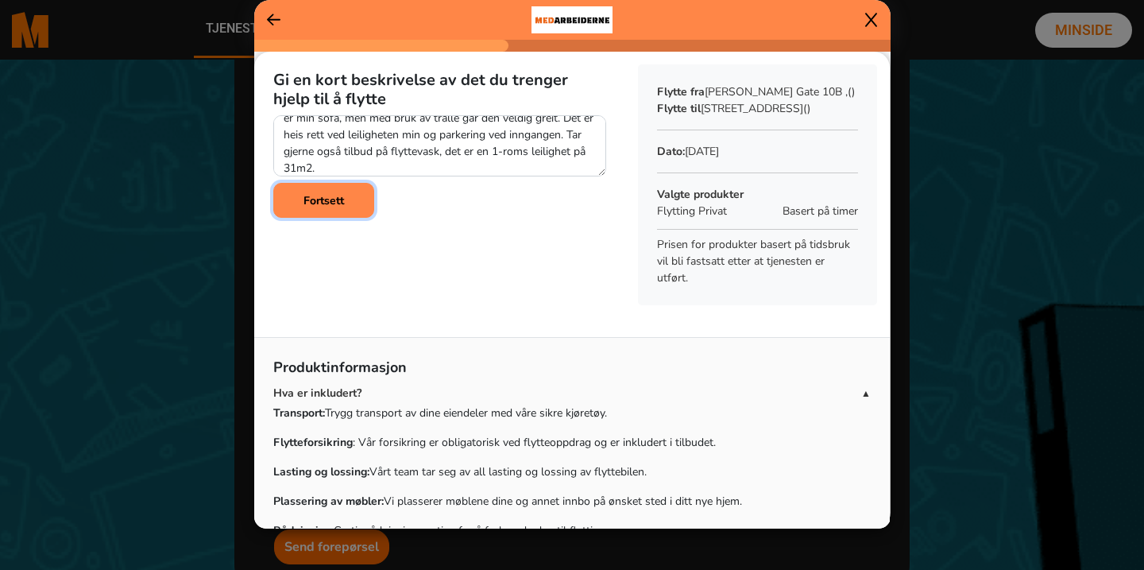
drag, startPoint x: 345, startPoint y: 209, endPoint x: 450, endPoint y: 172, distance: 111.8
click at [450, 172] on div "Gi en kort beskrivelse av det du trenger hjelp til å flytte Fortsett" at bounding box center [439, 138] width 371 height 172
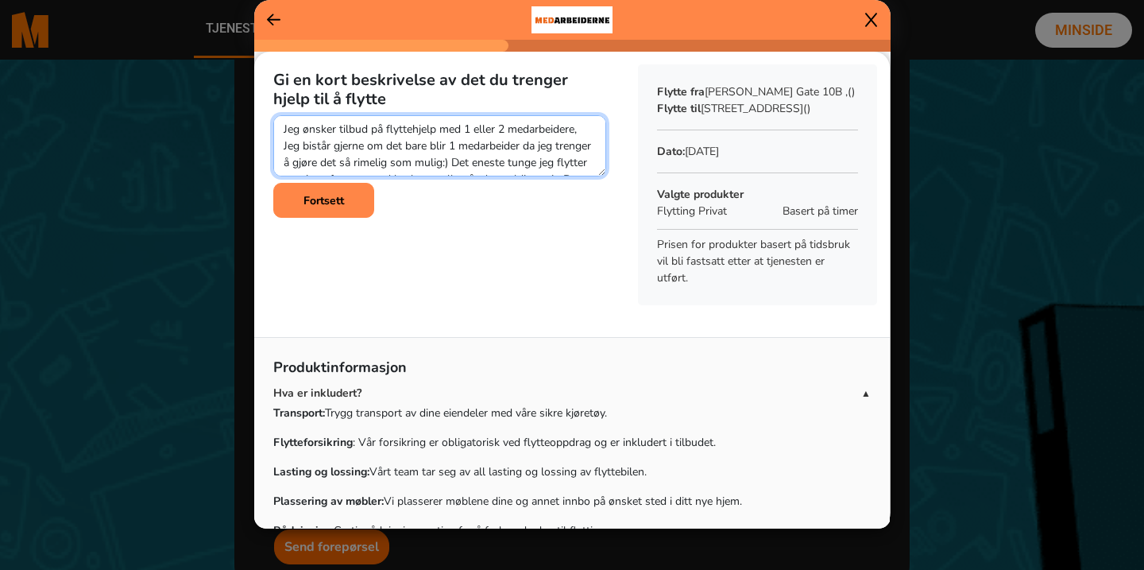
click at [424, 146] on textarea at bounding box center [439, 145] width 333 height 61
click at [585, 130] on textarea at bounding box center [439, 145] width 333 height 61
drag, startPoint x: 340, startPoint y: 161, endPoint x: 380, endPoint y: 161, distance: 39.7
click at [380, 161] on textarea at bounding box center [439, 145] width 333 height 61
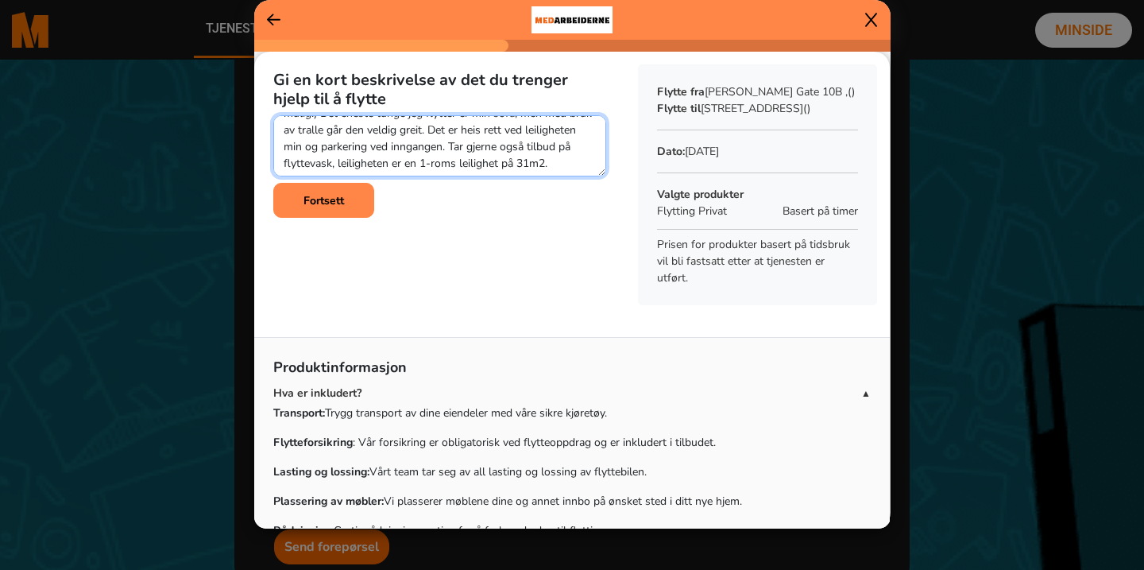
click at [489, 163] on textarea at bounding box center [439, 145] width 333 height 61
click at [543, 157] on textarea at bounding box center [439, 145] width 333 height 61
type textarea "Jeg ønsker tilbud på flyttehjelp med 1 eller 2 medarbeidere, flytter fra adress…"
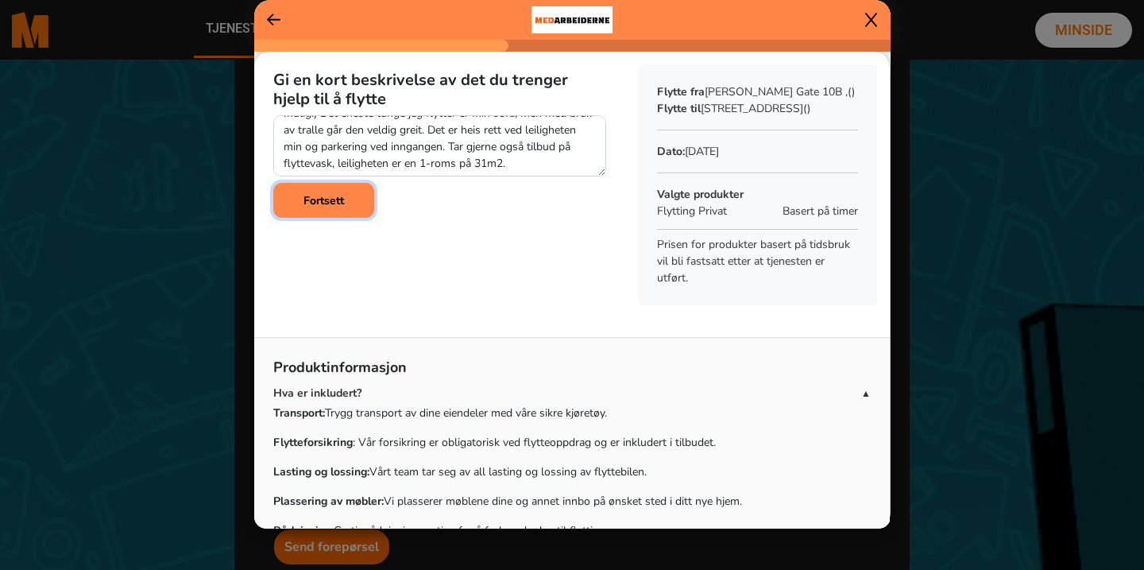
click at [326, 199] on b "Fortsett" at bounding box center [324, 200] width 41 height 15
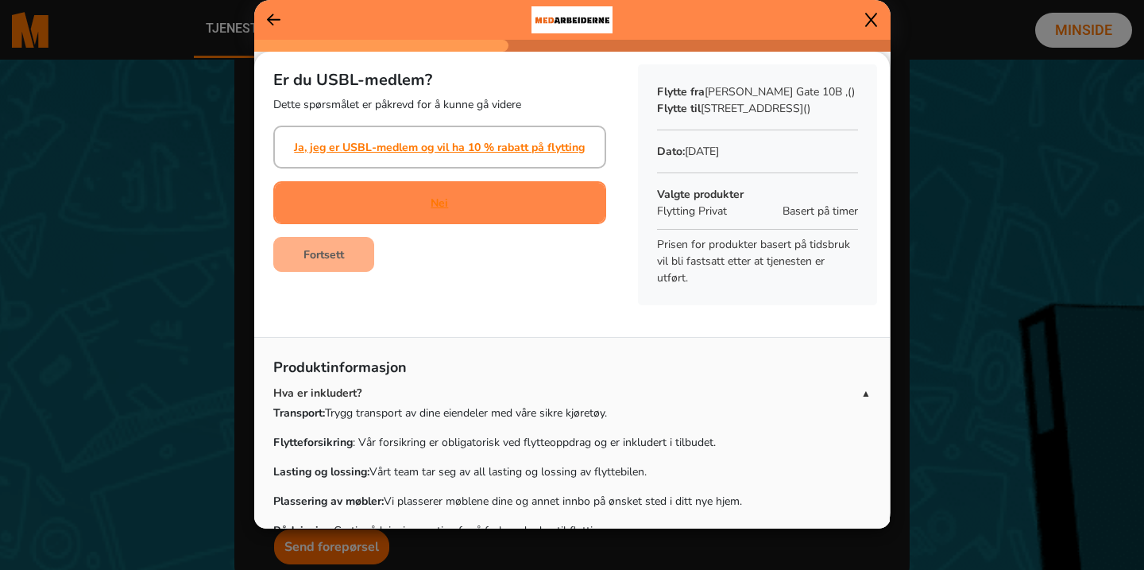
click at [462, 211] on div "Nei" at bounding box center [439, 202] width 333 height 43
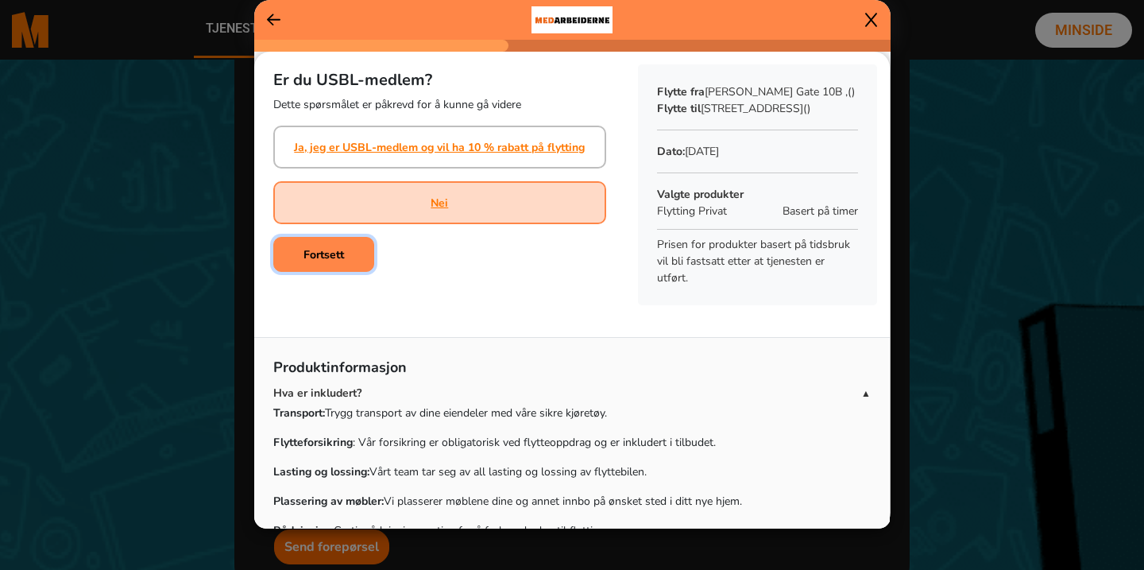
click at [362, 256] on button "Fortsett" at bounding box center [323, 254] width 101 height 35
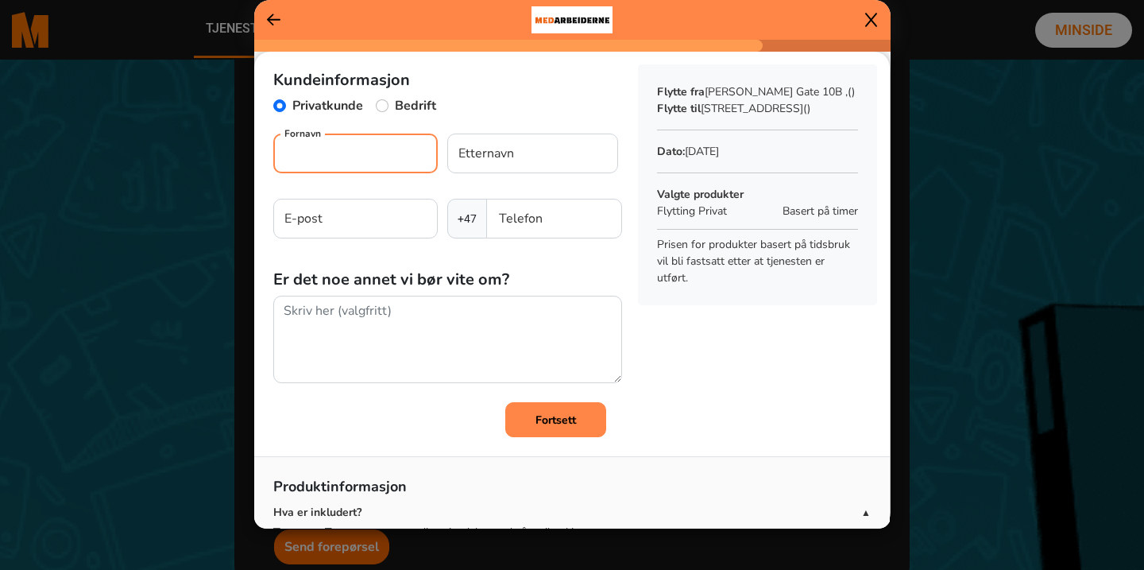
click at [388, 160] on input "Fornavn" at bounding box center [355, 153] width 164 height 40
type input "[PERSON_NAME]"
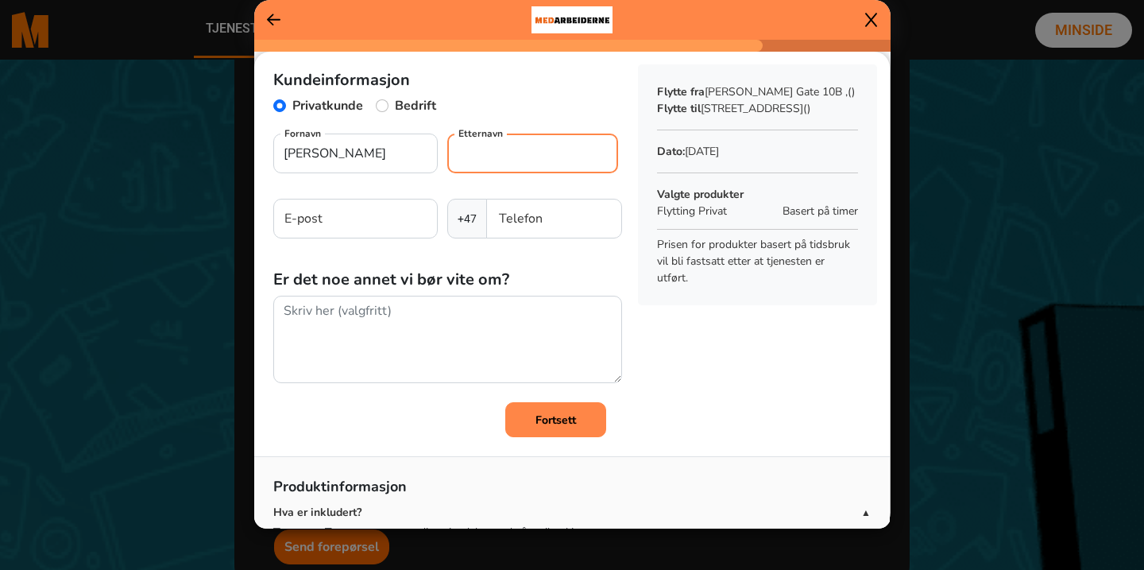
type input "Albertsen"
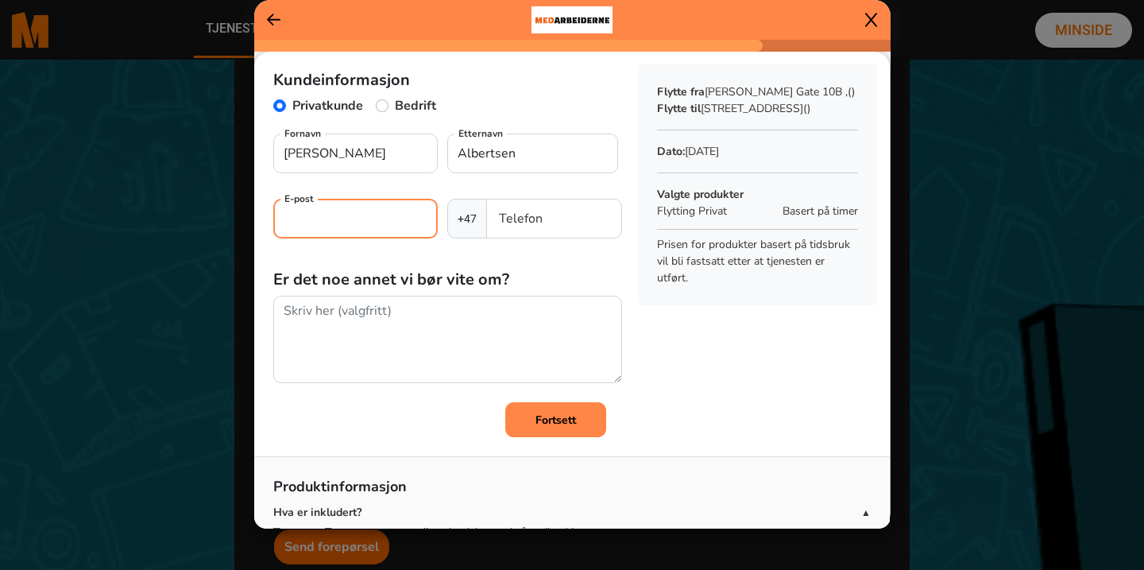
type input "[EMAIL_ADDRESS][DOMAIN_NAME]"
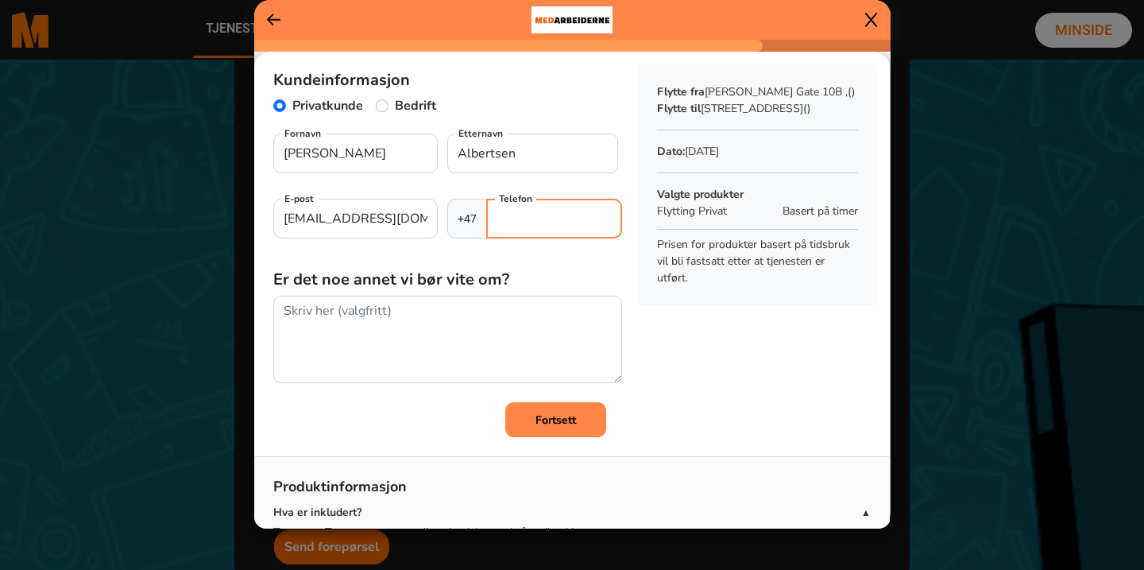
type input "91325938"
click at [540, 424] on b "Fortsett" at bounding box center [556, 419] width 41 height 15
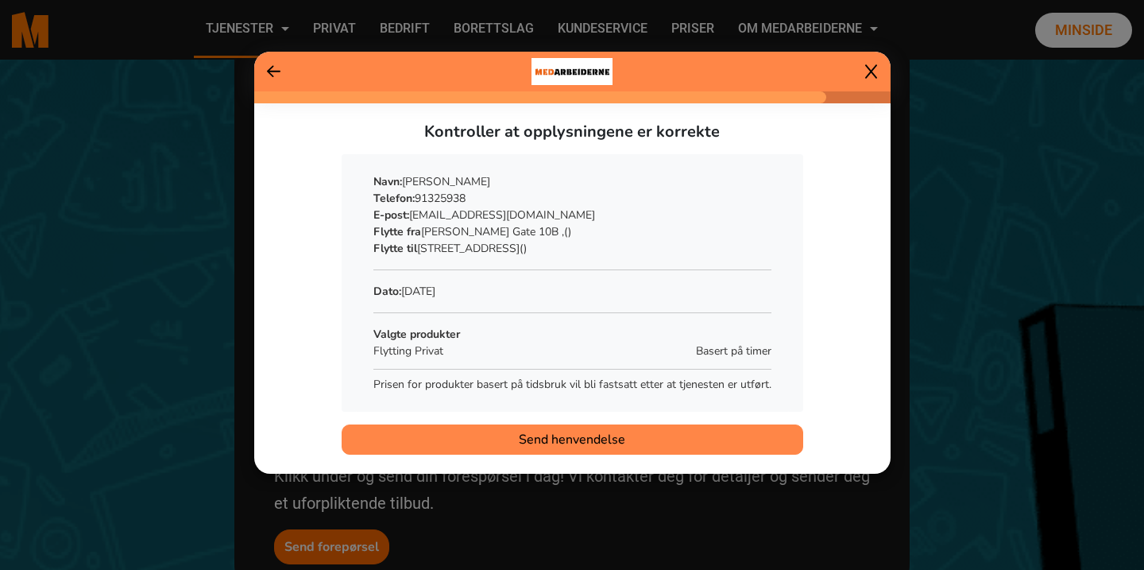
click at [617, 443] on span "Send henvendelse" at bounding box center [572, 439] width 106 height 19
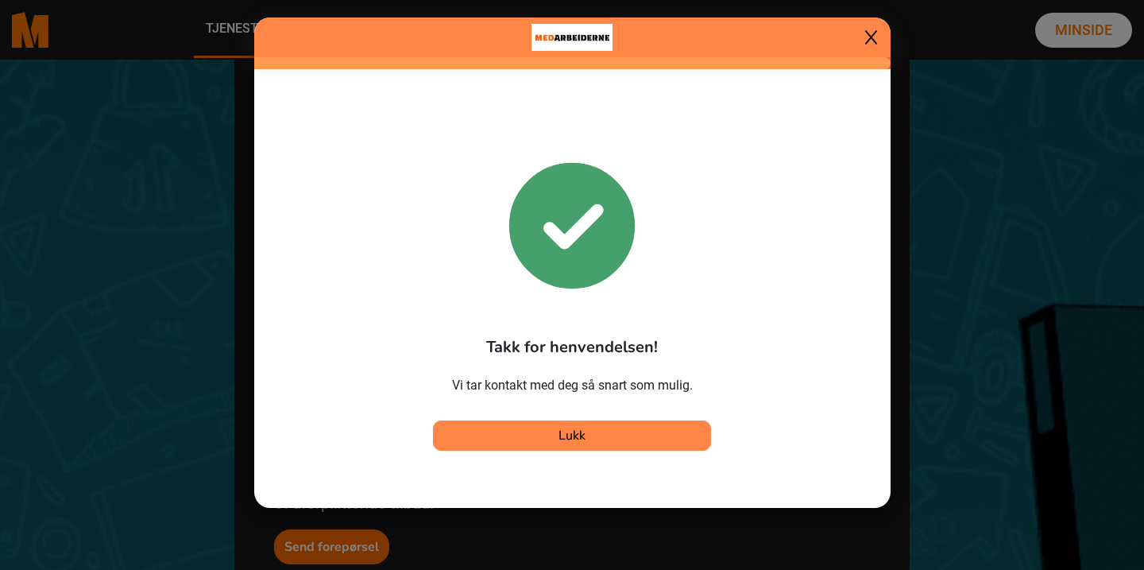
click at [576, 444] on button "Lukk" at bounding box center [572, 435] width 278 height 30
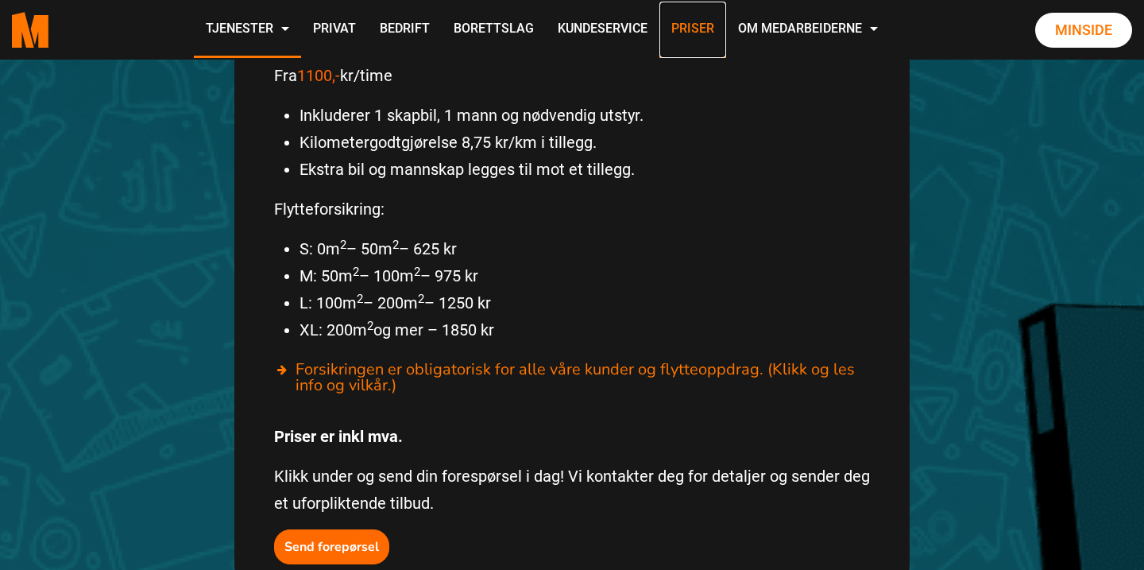
click at [701, 33] on link "Priser" at bounding box center [692, 30] width 67 height 56
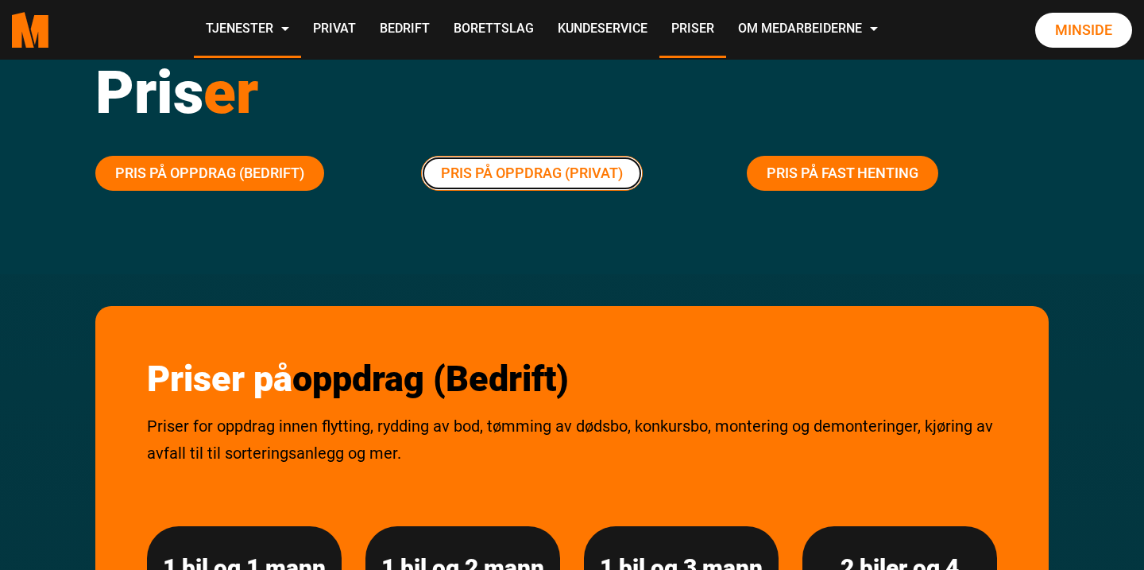
click at [612, 184] on link "Pris på oppdrag (Privat)" at bounding box center [532, 173] width 222 height 35
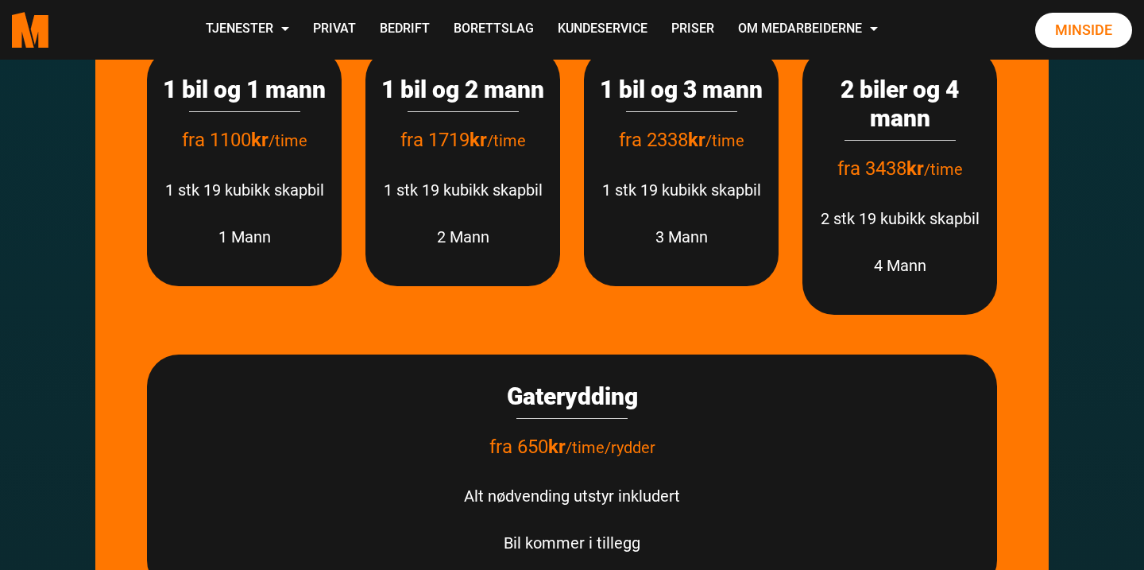
scroll to position [2073, 0]
